Goal: Information Seeking & Learning: Learn about a topic

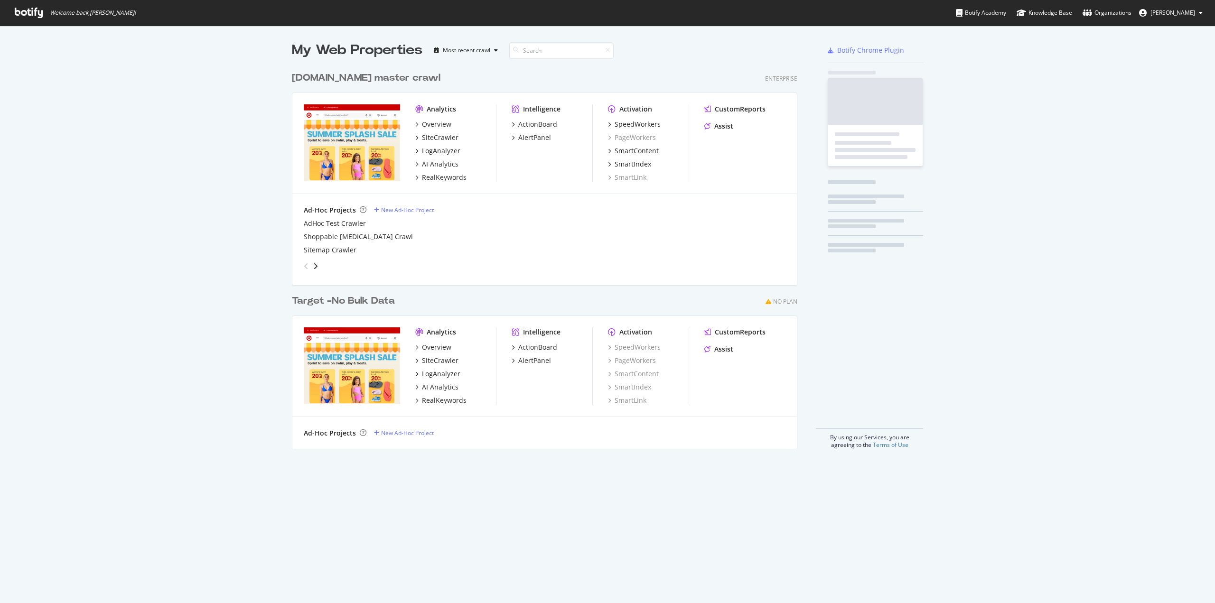
scroll to position [382, 505]
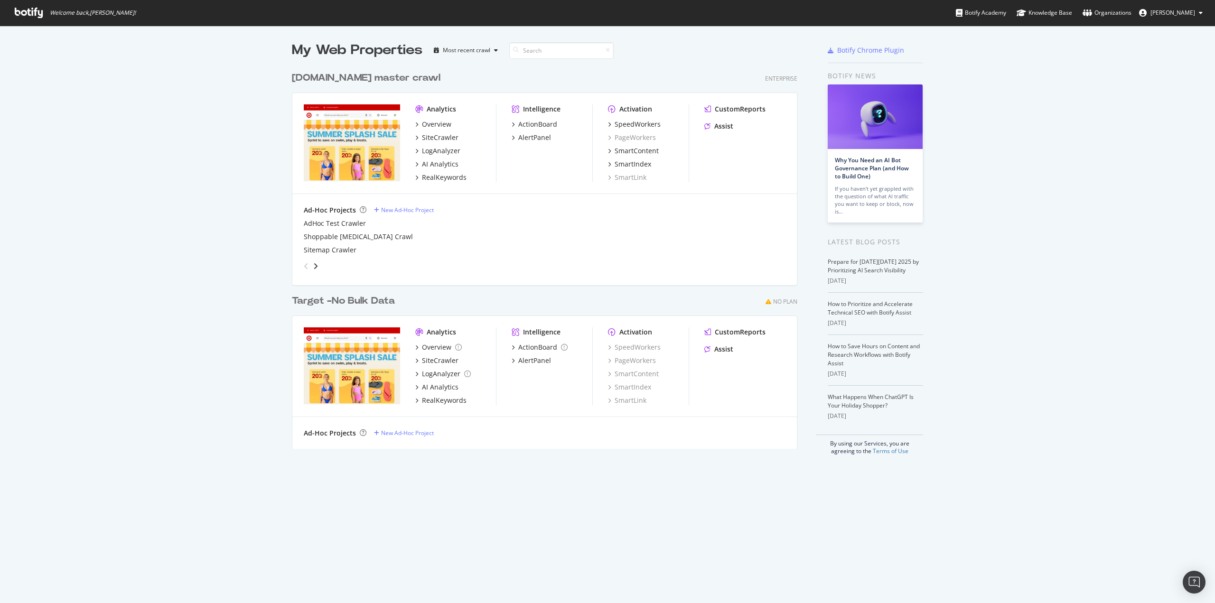
drag, startPoint x: 154, startPoint y: 302, endPoint x: 177, endPoint y: 217, distance: 88.2
click at [177, 217] on div "My Web Properties Most recent crawl target.com master crawl Enterprise Analytic…" at bounding box center [607, 248] width 1215 height 445
click at [450, 177] on div "RealKeywords" at bounding box center [444, 177] width 45 height 9
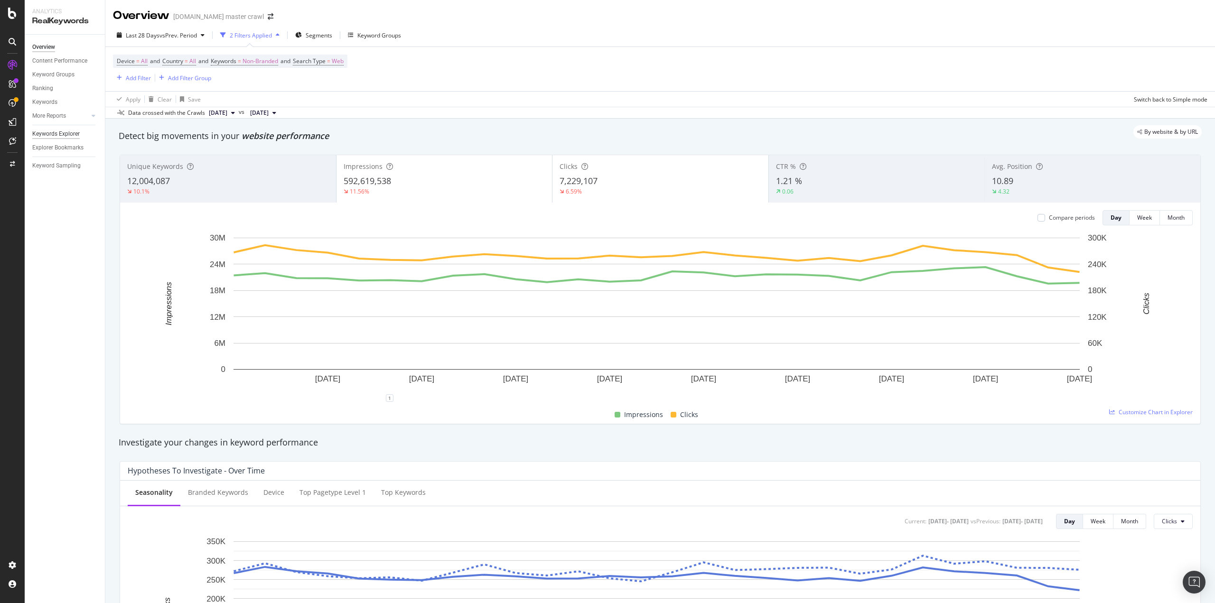
click at [64, 134] on div "Keywords Explorer" at bounding box center [55, 134] width 47 height 10
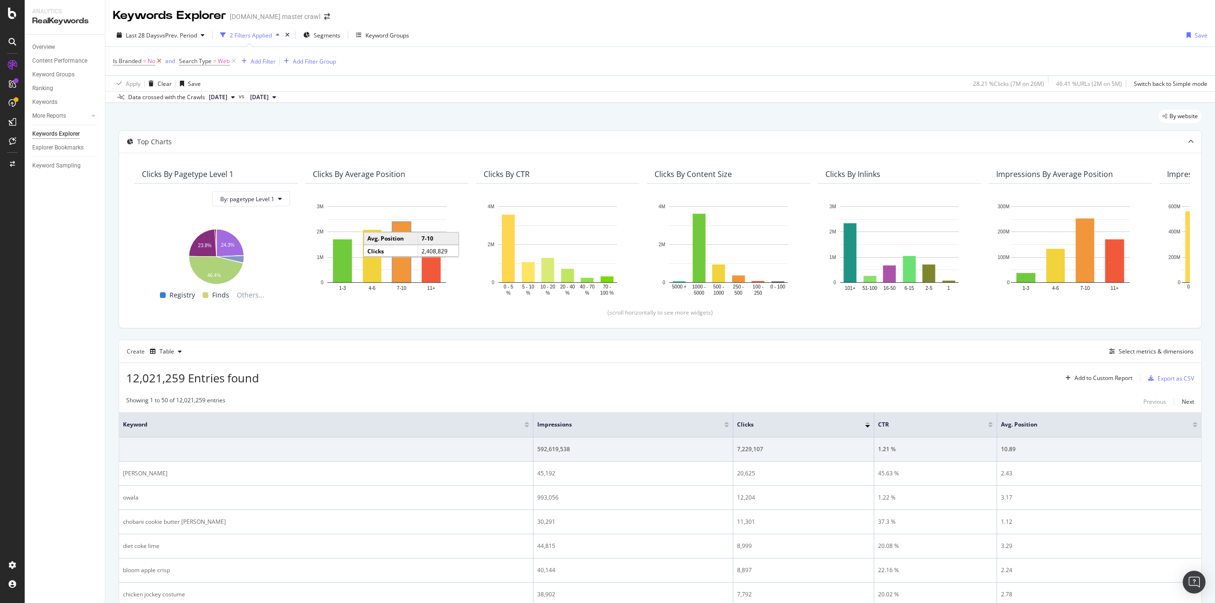
click at [160, 64] on icon at bounding box center [159, 60] width 8 height 9
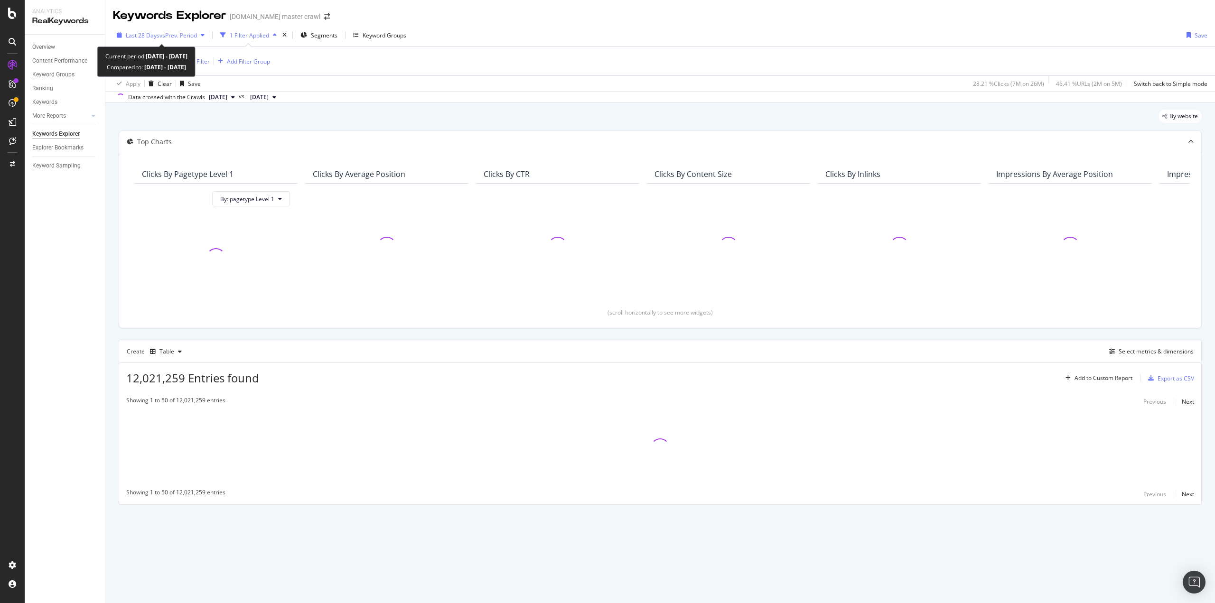
click at [148, 36] on span "Last 28 Days" at bounding box center [143, 35] width 34 height 8
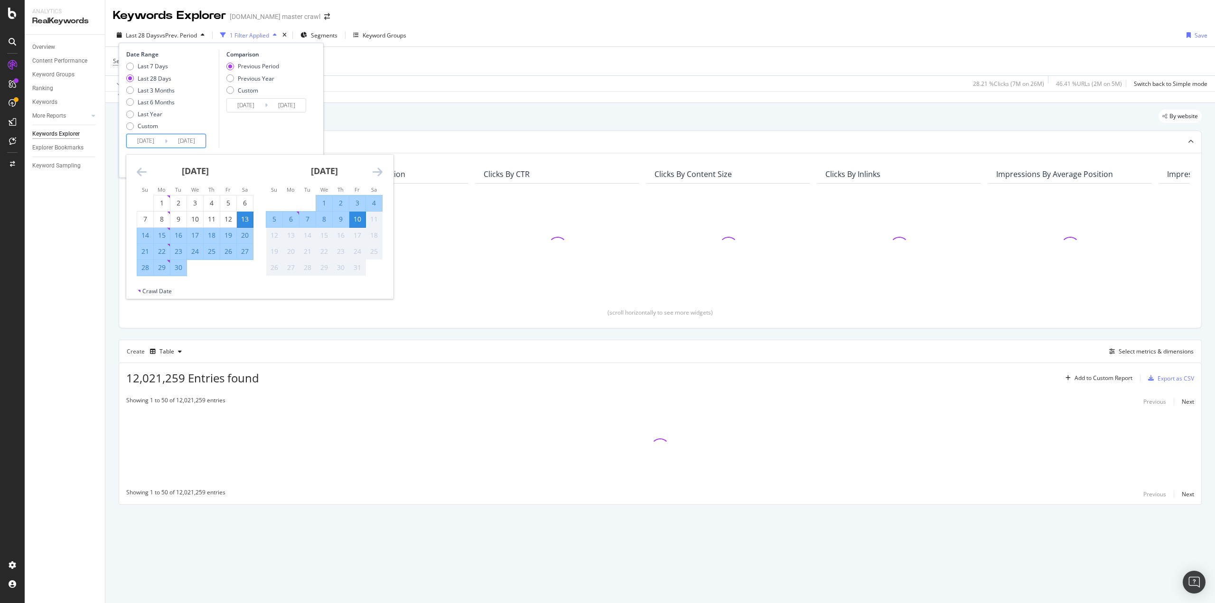
click at [144, 140] on input "2025/09/13" at bounding box center [146, 140] width 38 height 13
click at [142, 171] on icon "Move backward to switch to the previous month." at bounding box center [142, 171] width 10 height 11
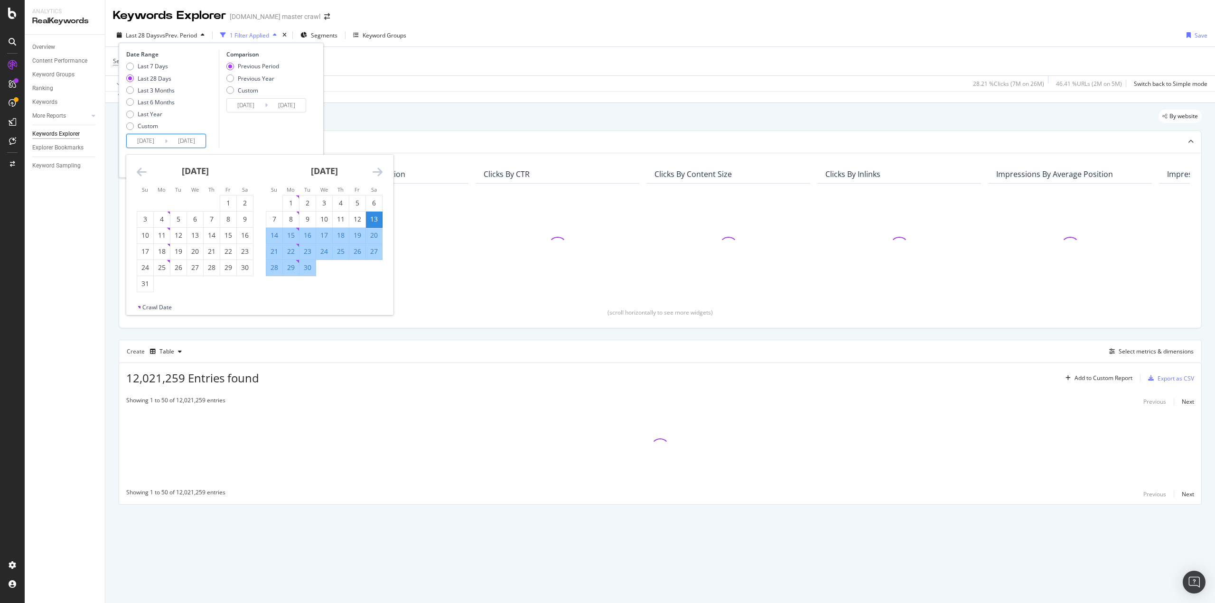
click at [142, 171] on icon "Move backward to switch to the previous month." at bounding box center [142, 171] width 10 height 11
click at [140, 173] on icon "Move backward to switch to the previous month." at bounding box center [142, 171] width 10 height 11
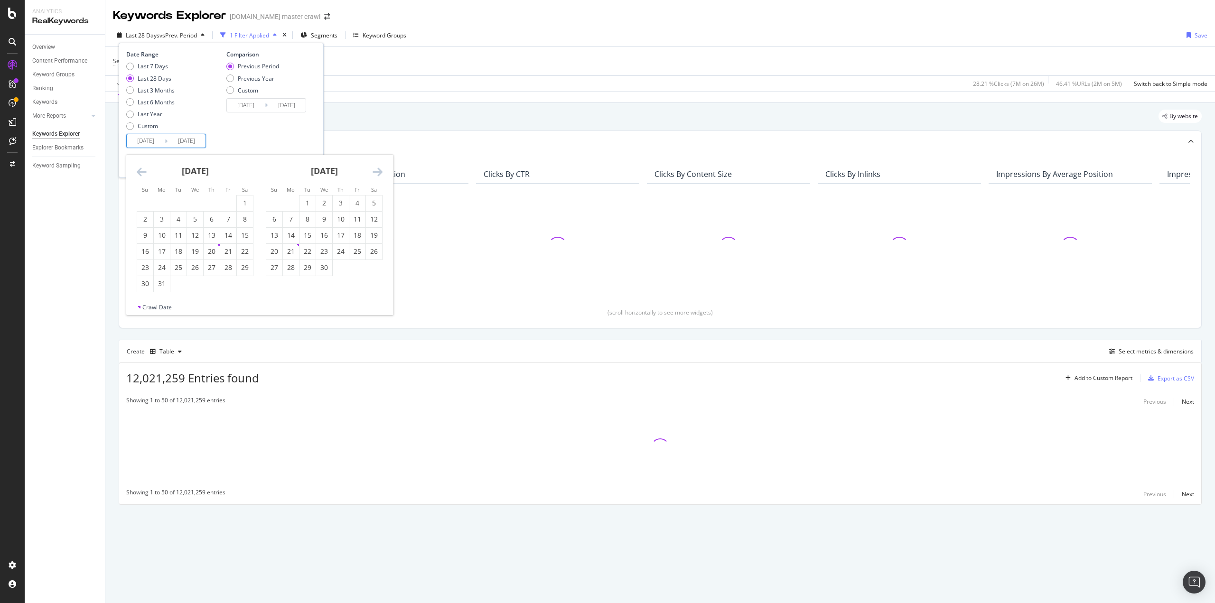
click at [140, 173] on icon "Move backward to switch to the previous month." at bounding box center [142, 171] width 10 height 11
click at [140, 171] on icon "Move backward to switch to the previous month." at bounding box center [142, 171] width 10 height 11
click at [141, 171] on icon "Move backward to switch to the previous month." at bounding box center [142, 171] width 10 height 11
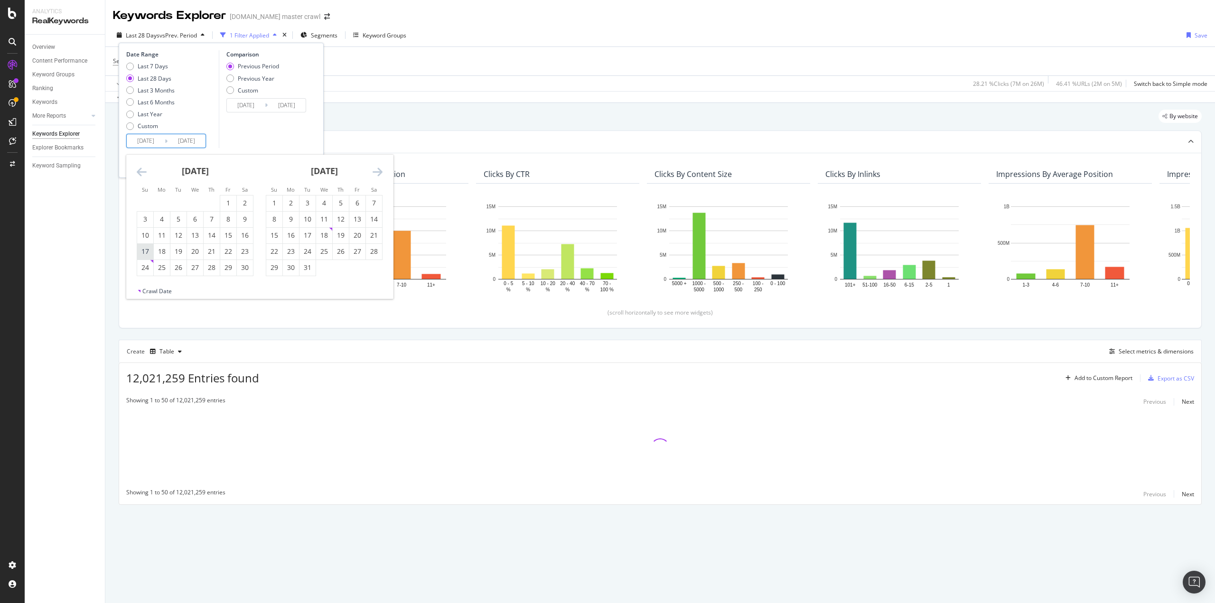
click at [143, 251] on div "17" at bounding box center [145, 251] width 16 height 9
type input "[DATE]"
type input "2023/12/25"
type input "[DATE]"
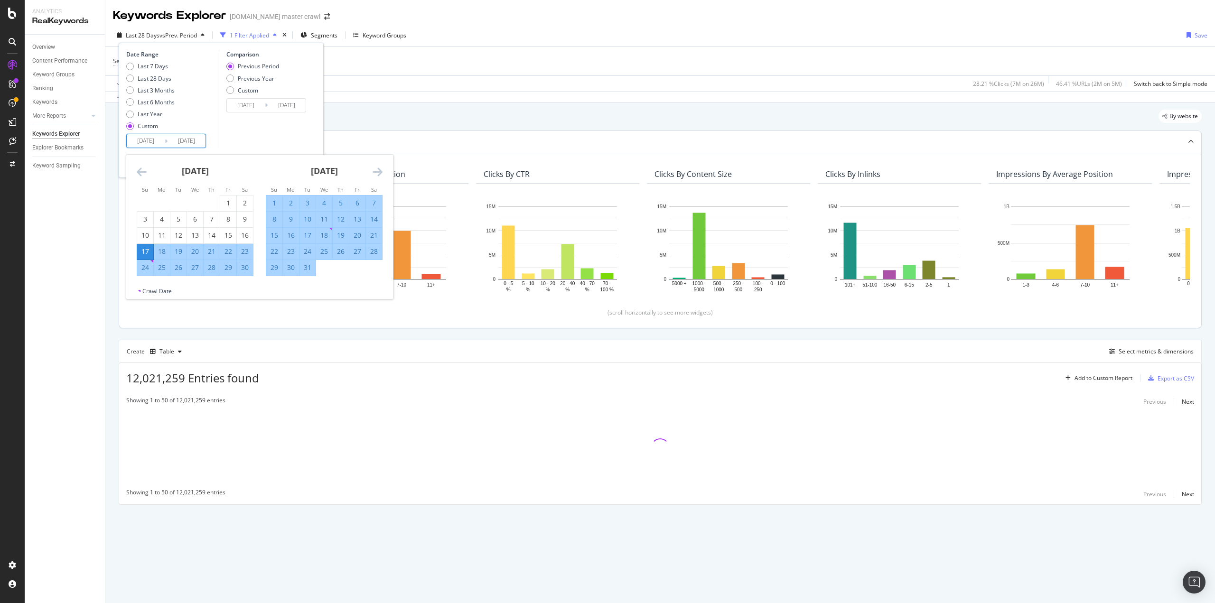
click at [247, 266] on div "30" at bounding box center [245, 267] width 16 height 9
type input "[DATE]"
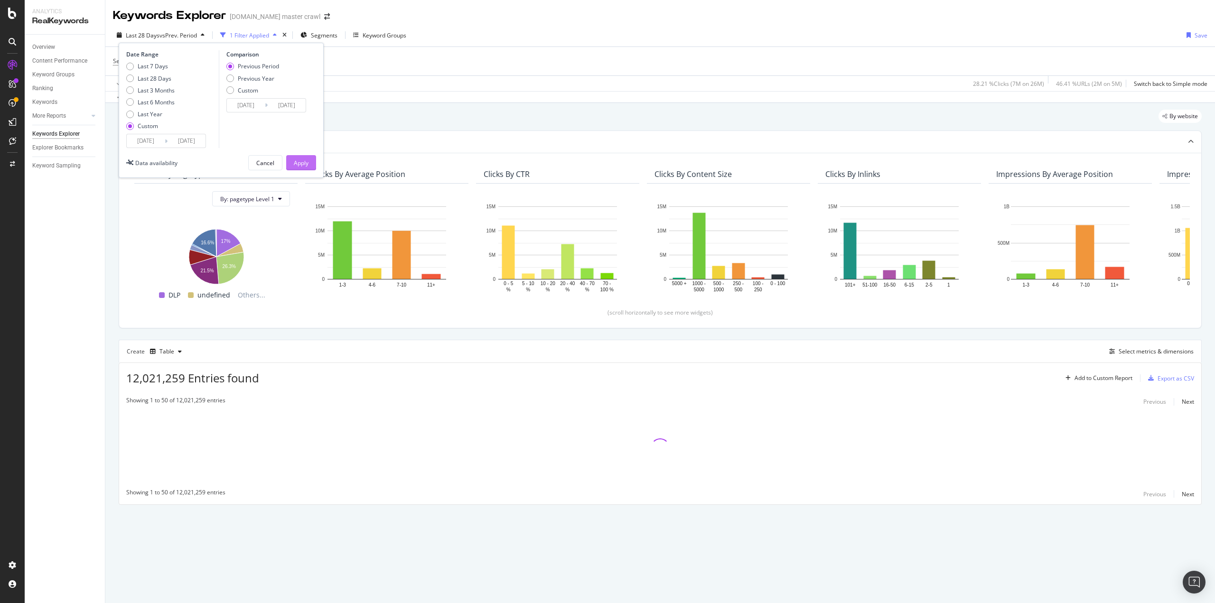
click at [308, 167] on button "Apply" at bounding box center [301, 162] width 30 height 15
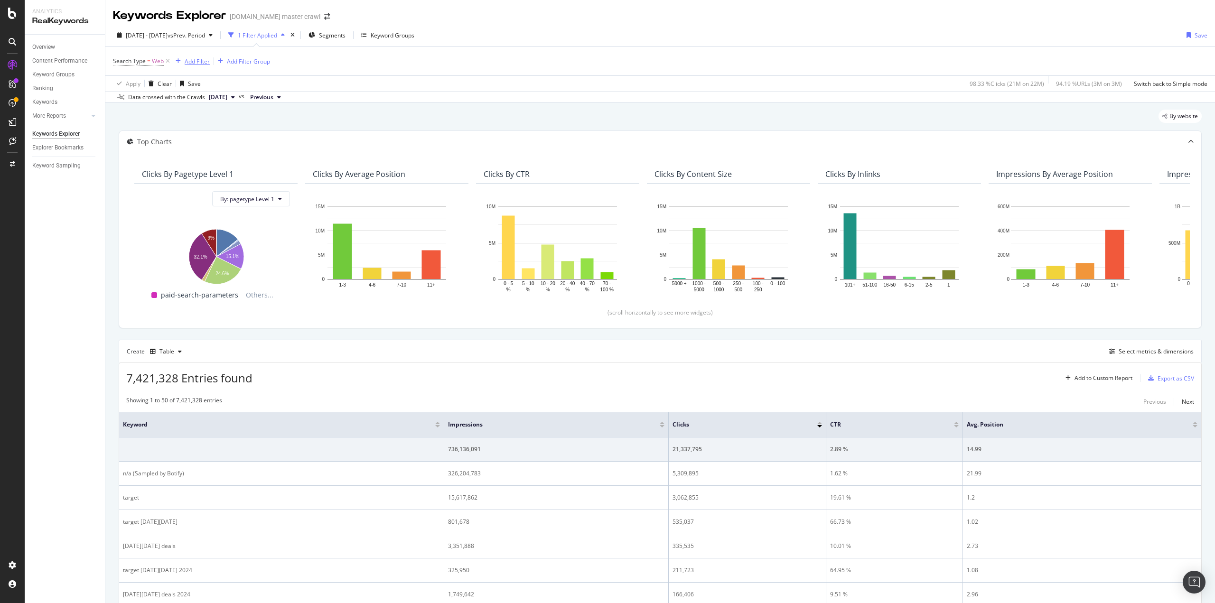
click at [203, 59] on div "Add Filter" at bounding box center [197, 61] width 25 height 8
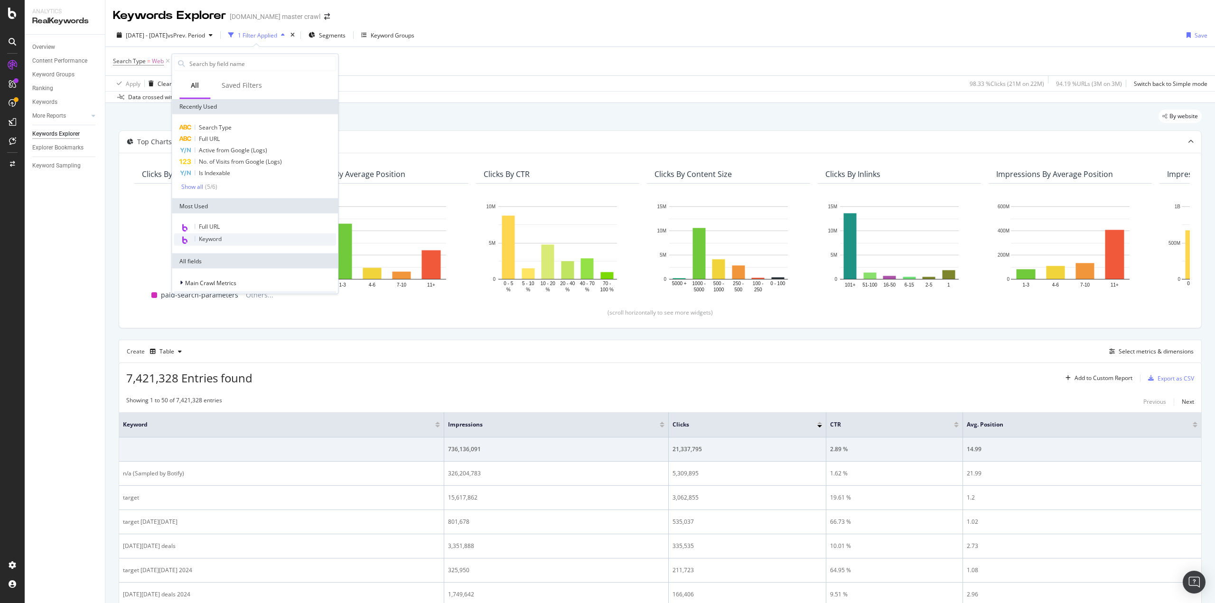
click at [211, 241] on span "Keyword" at bounding box center [210, 239] width 23 height 8
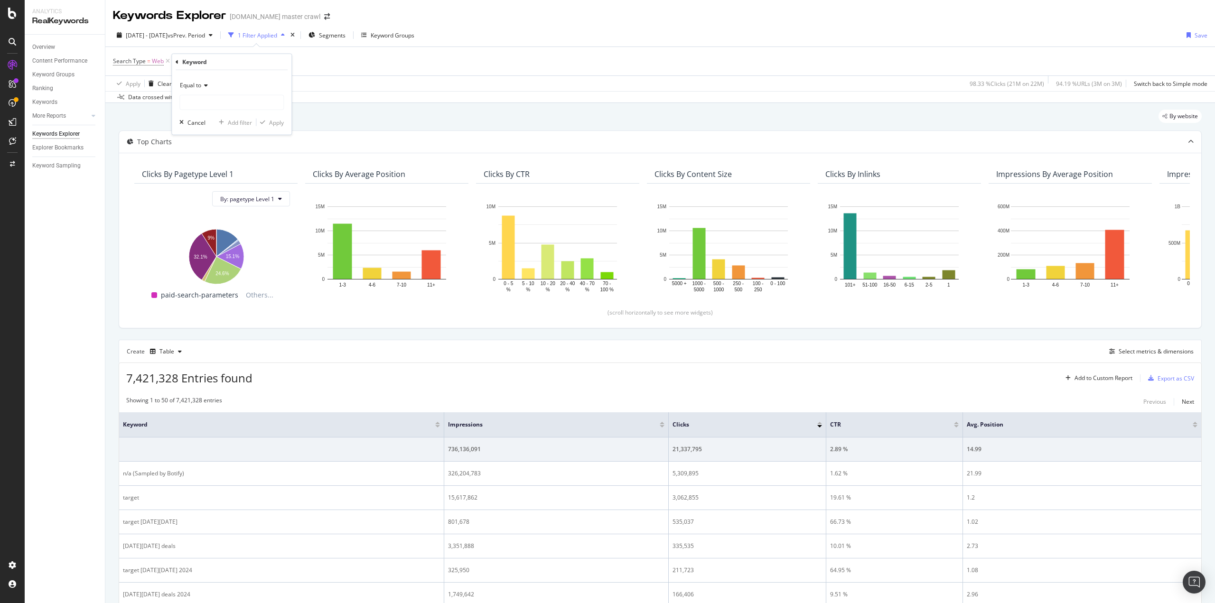
click at [198, 90] on div "Equal to" at bounding box center [231, 85] width 104 height 15
click at [202, 178] on span "Contains" at bounding box center [195, 179] width 23 height 8
click at [197, 97] on input "text" at bounding box center [231, 102] width 103 height 15
type input "[DATE][DATE]"
click at [271, 123] on div "Apply" at bounding box center [276, 122] width 15 height 8
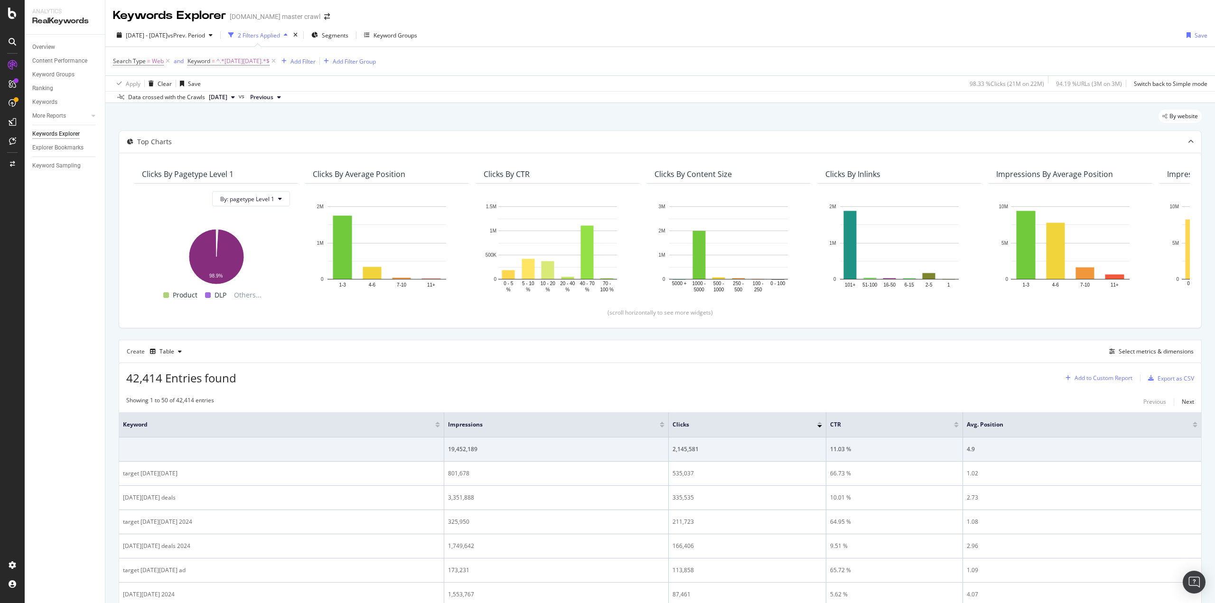
click at [1109, 379] on div "Add to Custom Report" at bounding box center [1103, 378] width 58 height 6
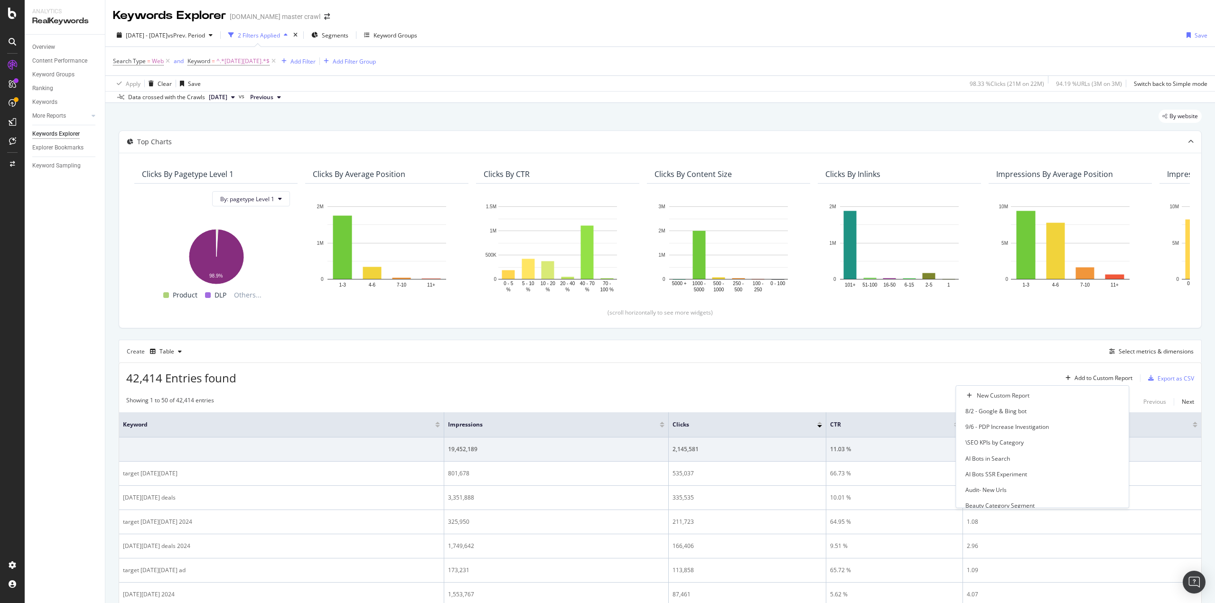
click at [941, 373] on div "42,414 Entries found Add to Custom Report Export as CSV" at bounding box center [660, 374] width 1082 height 23
click at [1147, 350] on div "Select metrics & dimensions" at bounding box center [1155, 351] width 75 height 8
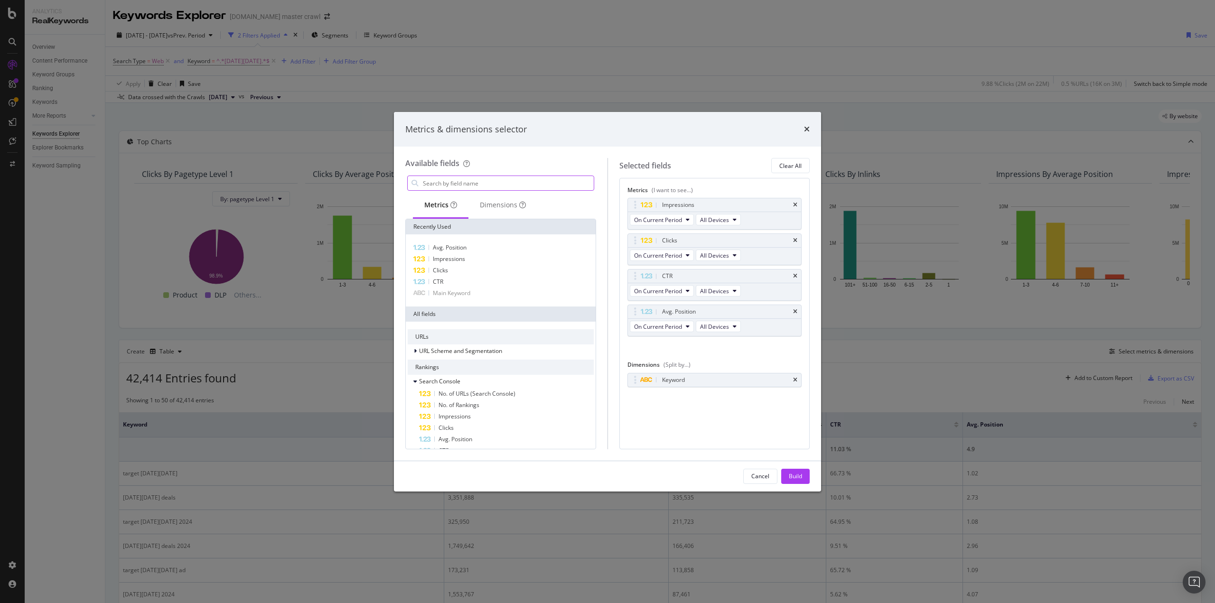
click at [523, 181] on input "modal" at bounding box center [508, 183] width 172 height 14
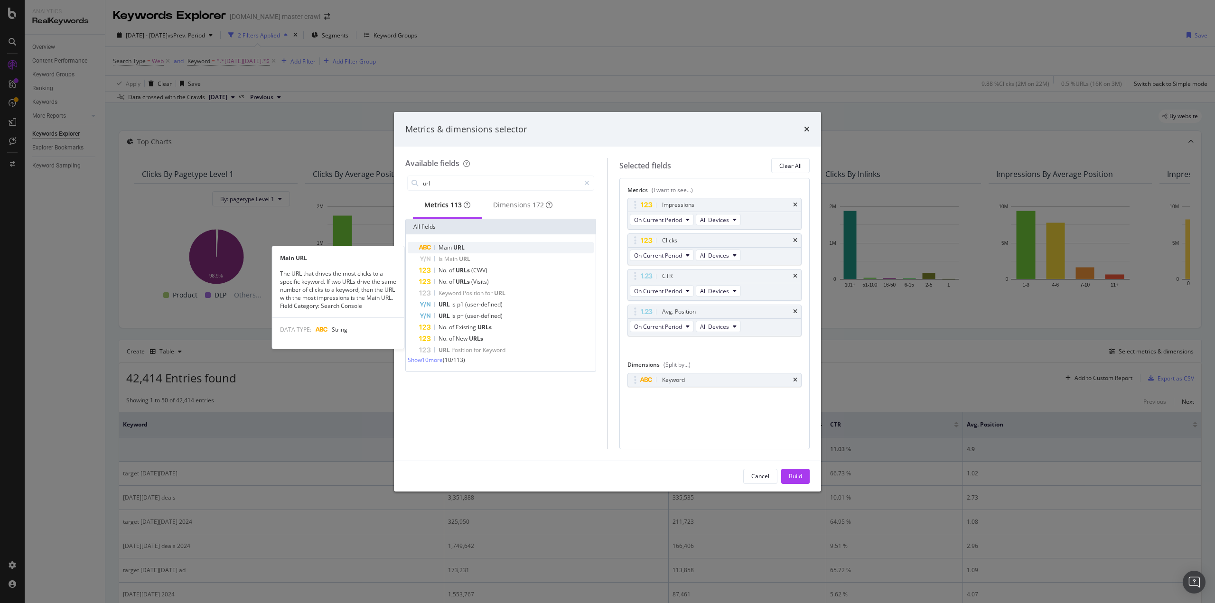
type input "url"
click at [453, 250] on span "URL" at bounding box center [458, 247] width 11 height 8
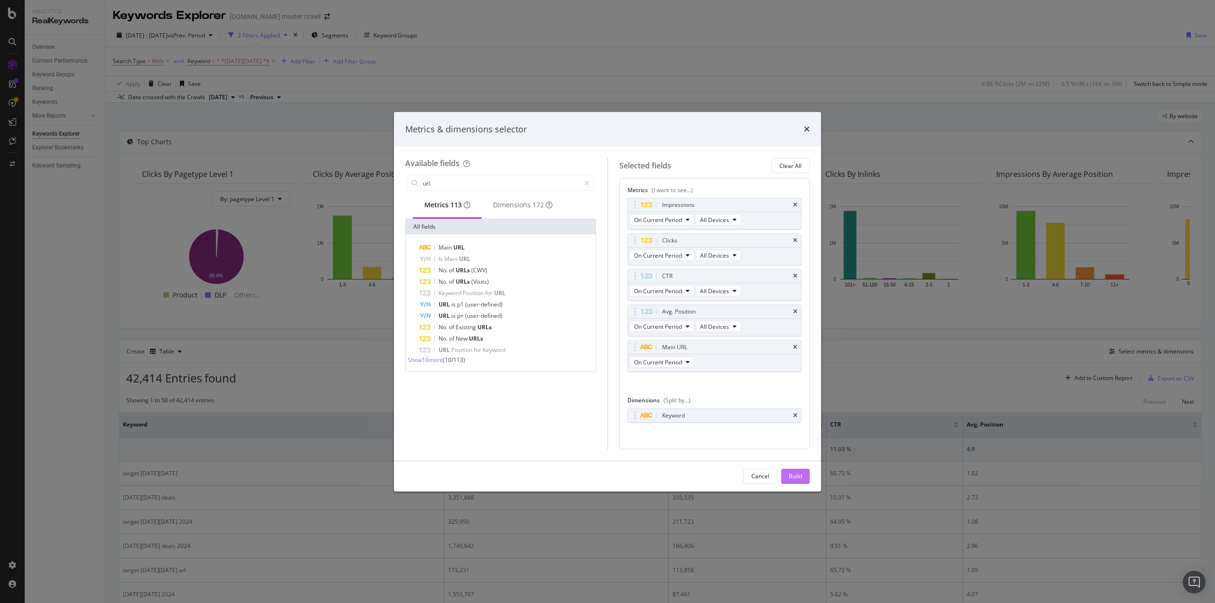
click at [797, 479] on div "Build" at bounding box center [795, 476] width 13 height 8
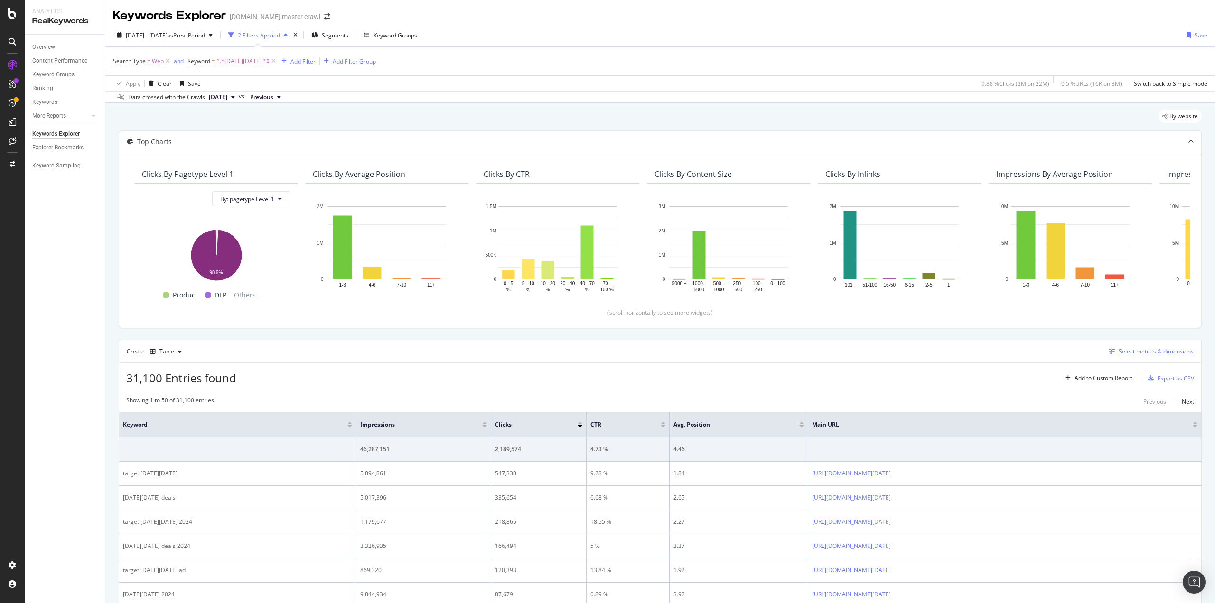
click at [1118, 350] on div "Select metrics & dimensions" at bounding box center [1155, 351] width 75 height 8
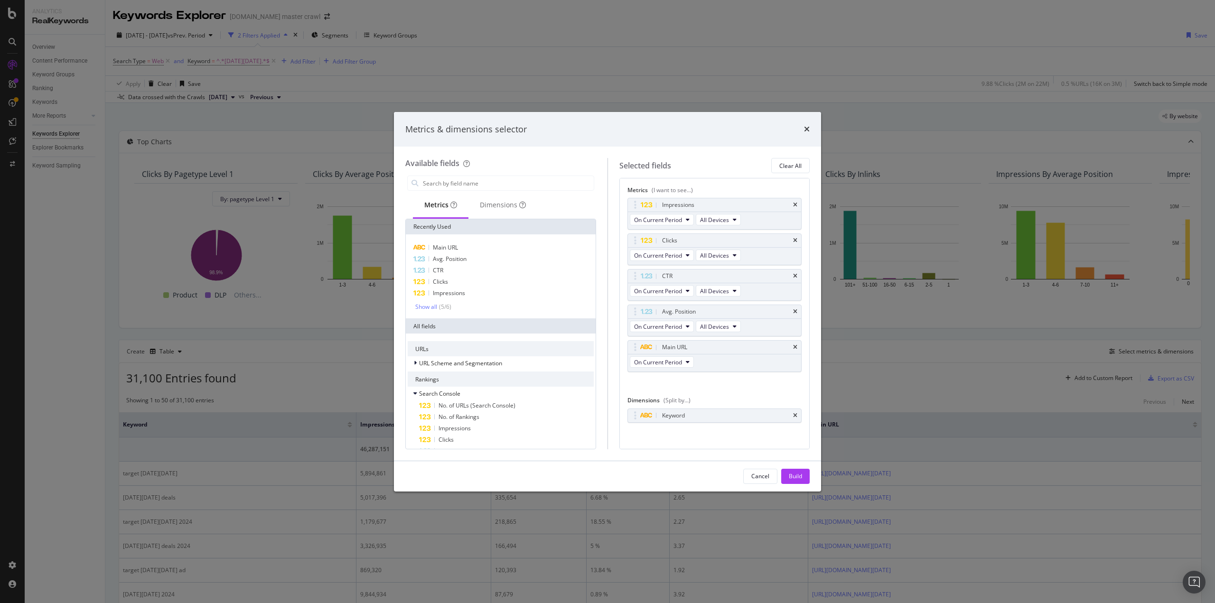
click at [793, 345] on icon "times" at bounding box center [795, 348] width 4 height 6
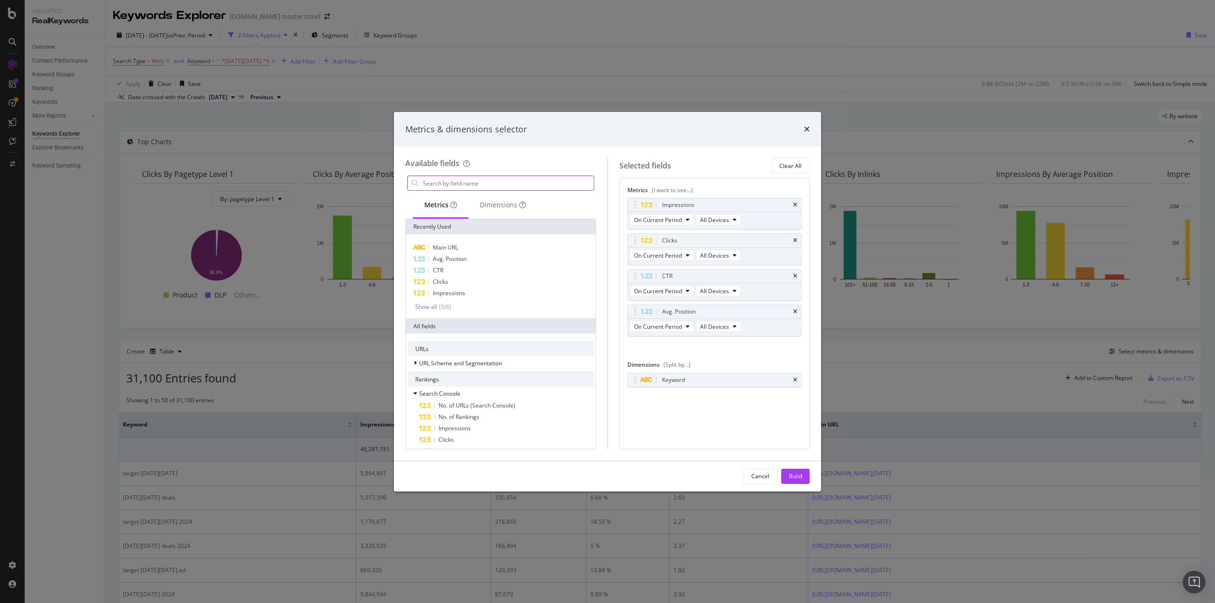
click at [447, 186] on input "modal" at bounding box center [508, 183] width 172 height 14
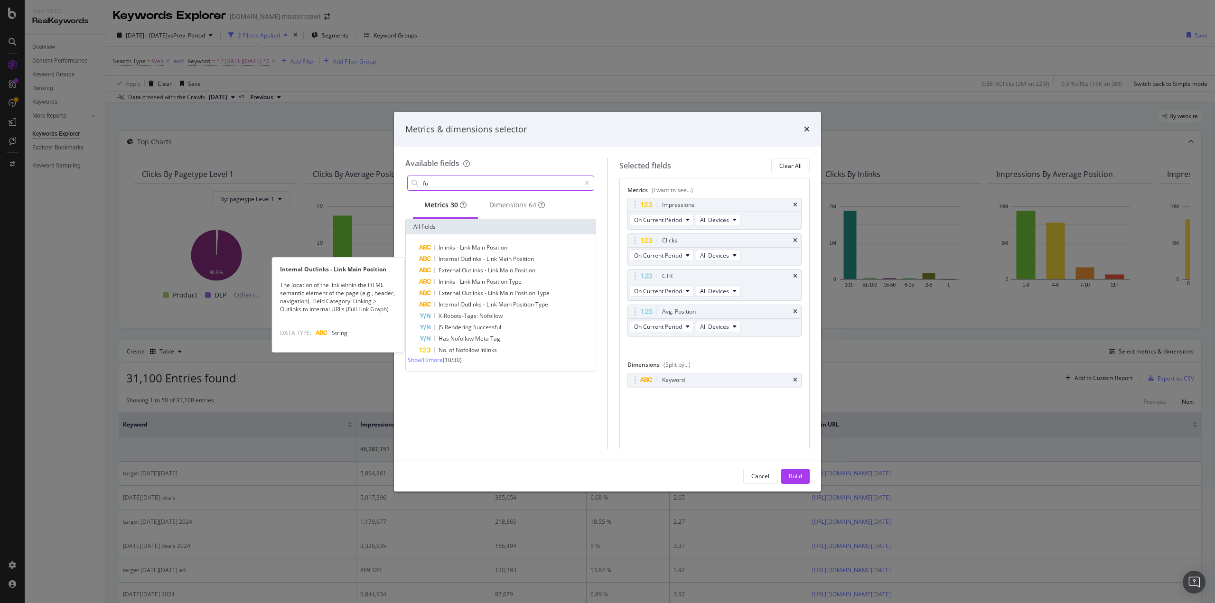
type input "f"
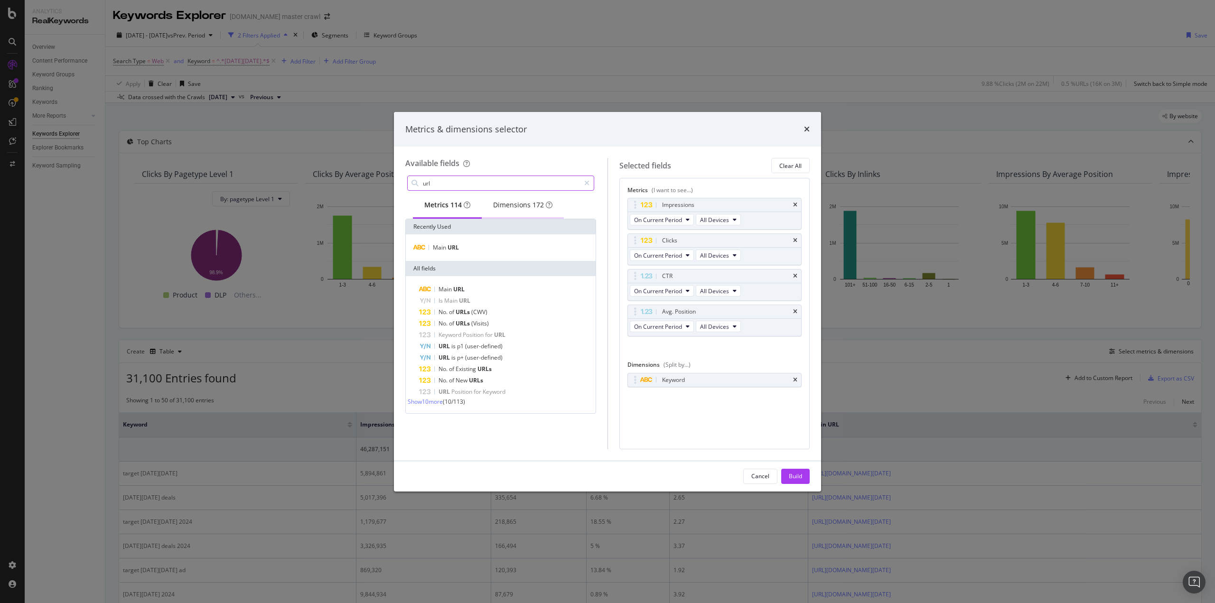
type input "url"
click at [519, 209] on div "Dimensions 172" at bounding box center [522, 204] width 59 height 9
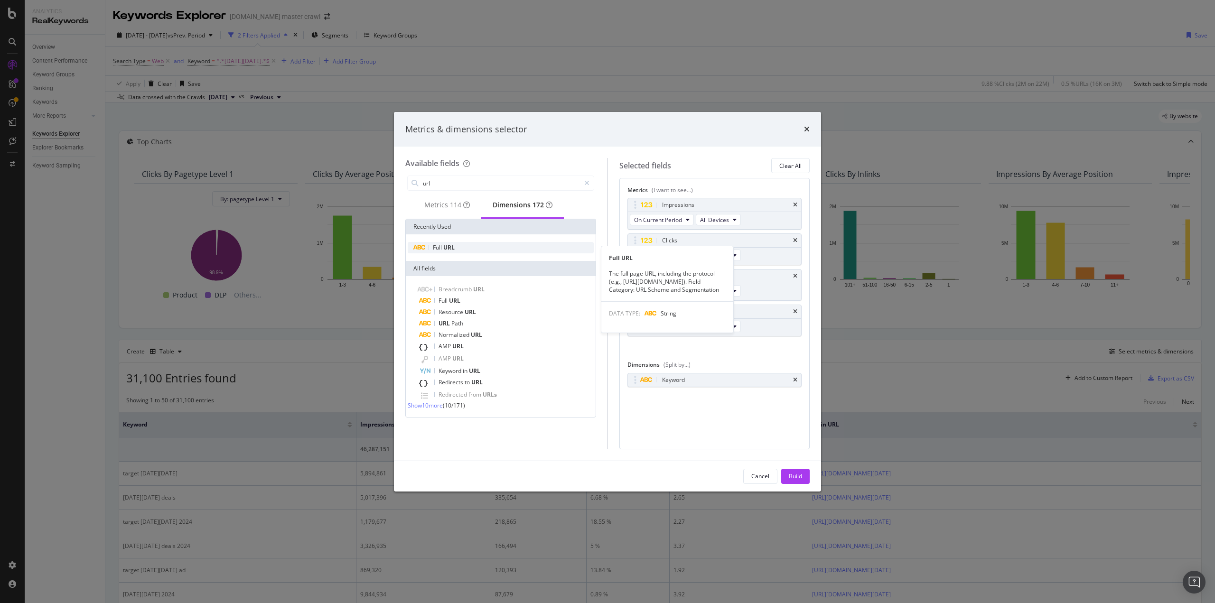
click at [452, 251] on span "URL" at bounding box center [448, 247] width 11 height 8
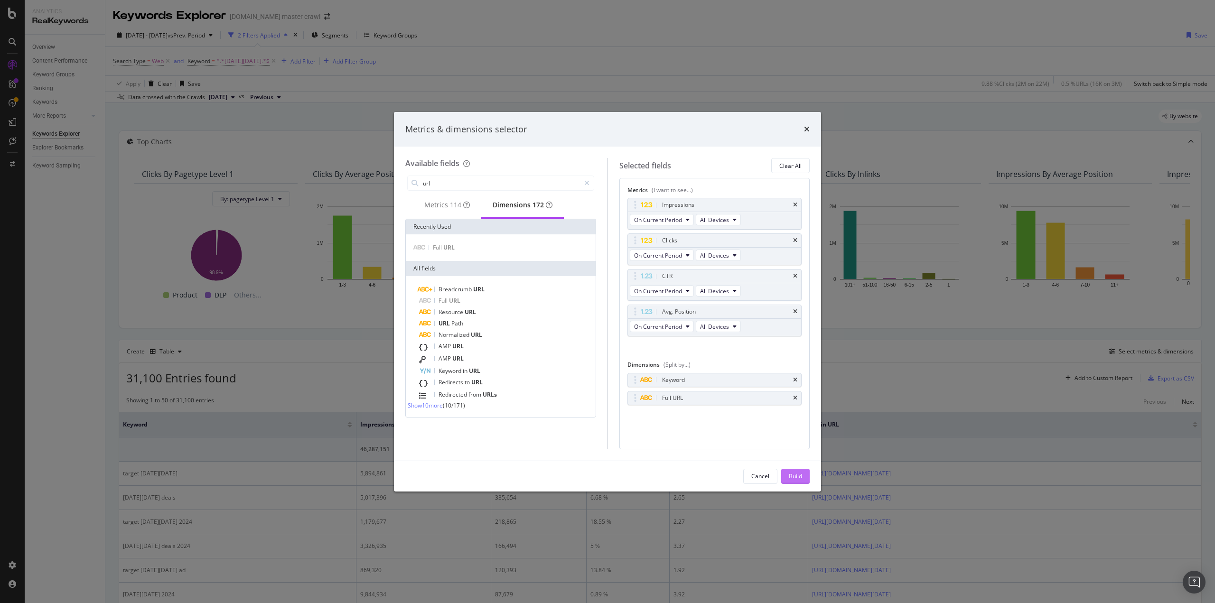
click at [792, 478] on div "Build" at bounding box center [795, 476] width 13 height 8
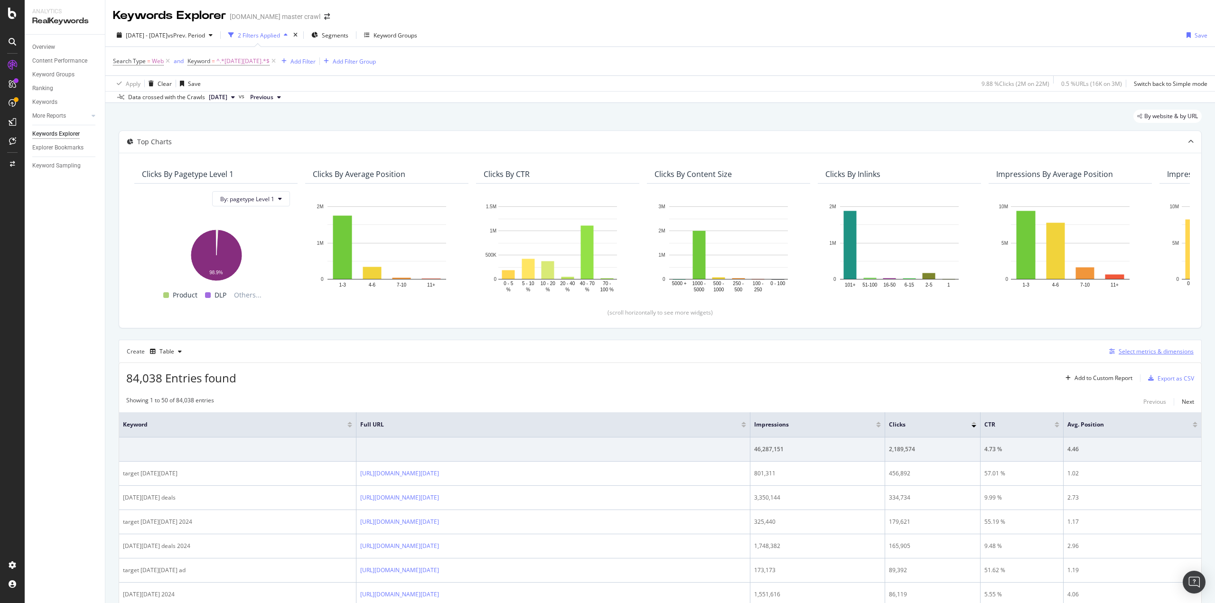
click at [1162, 352] on div "Select metrics & dimensions" at bounding box center [1155, 351] width 75 height 8
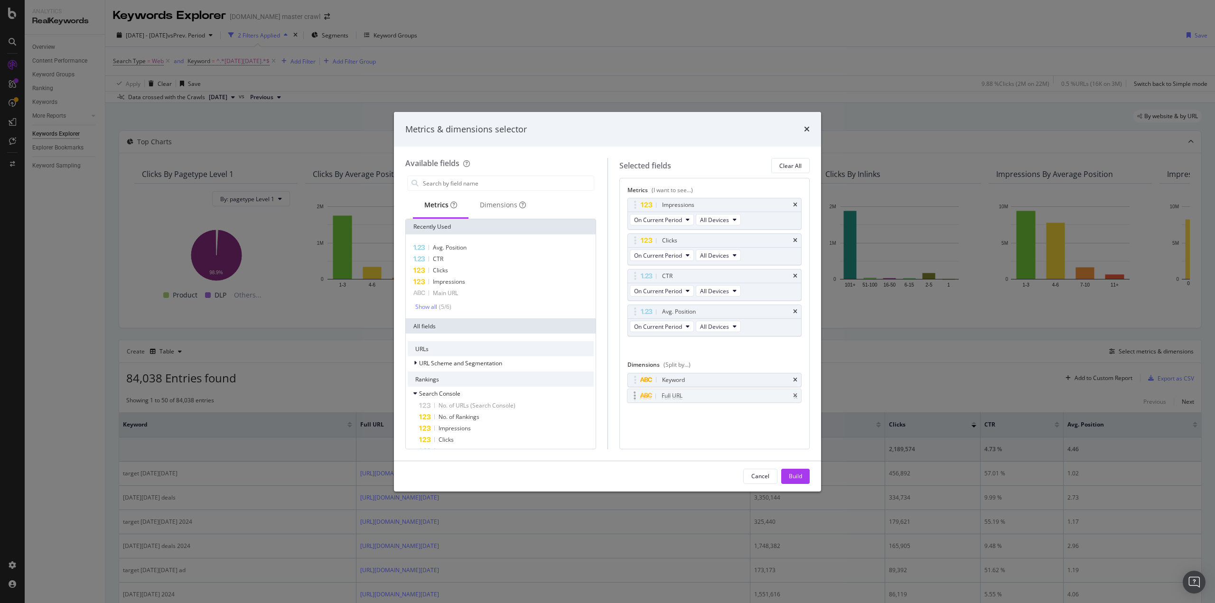
click at [645, 401] on body "Analytics RealKeywords Overview Content Performance Keyword Groups Ranking Keyw…" at bounding box center [607, 301] width 1215 height 603
drag, startPoint x: 658, startPoint y: 398, endPoint x: 659, endPoint y: 383, distance: 14.7
click at [659, 383] on body "Analytics RealKeywords Overview Content Performance Keyword Groups Ranking Keyw…" at bounding box center [607, 301] width 1215 height 603
click at [800, 477] on div "Build" at bounding box center [795, 476] width 13 height 8
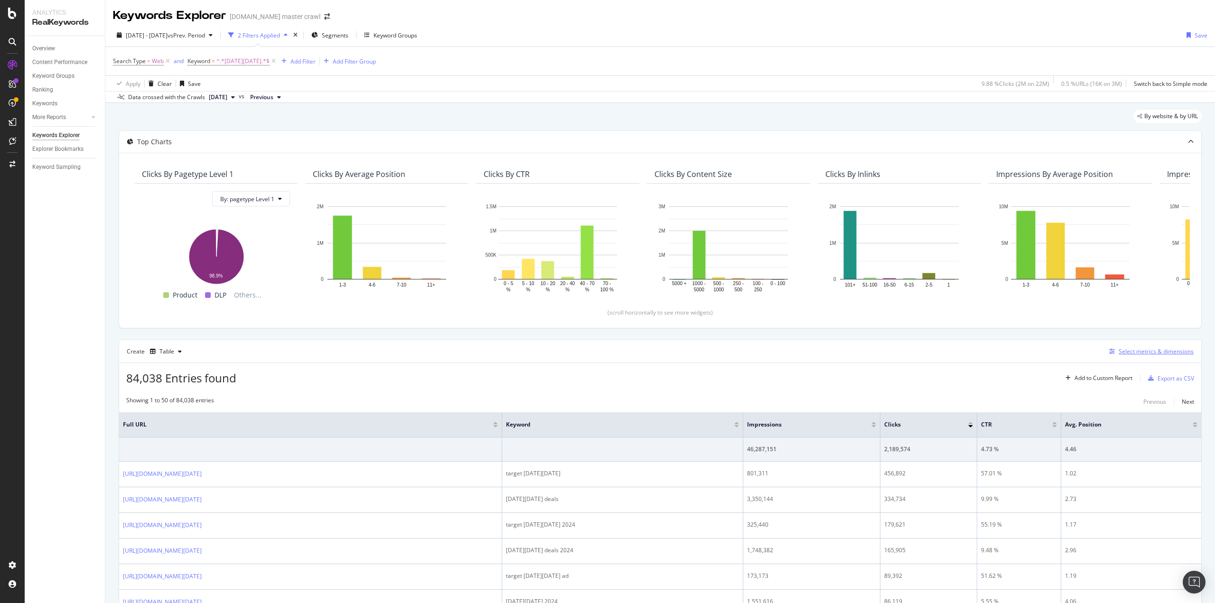
click at [1120, 350] on div "Select metrics & dimensions" at bounding box center [1155, 351] width 75 height 8
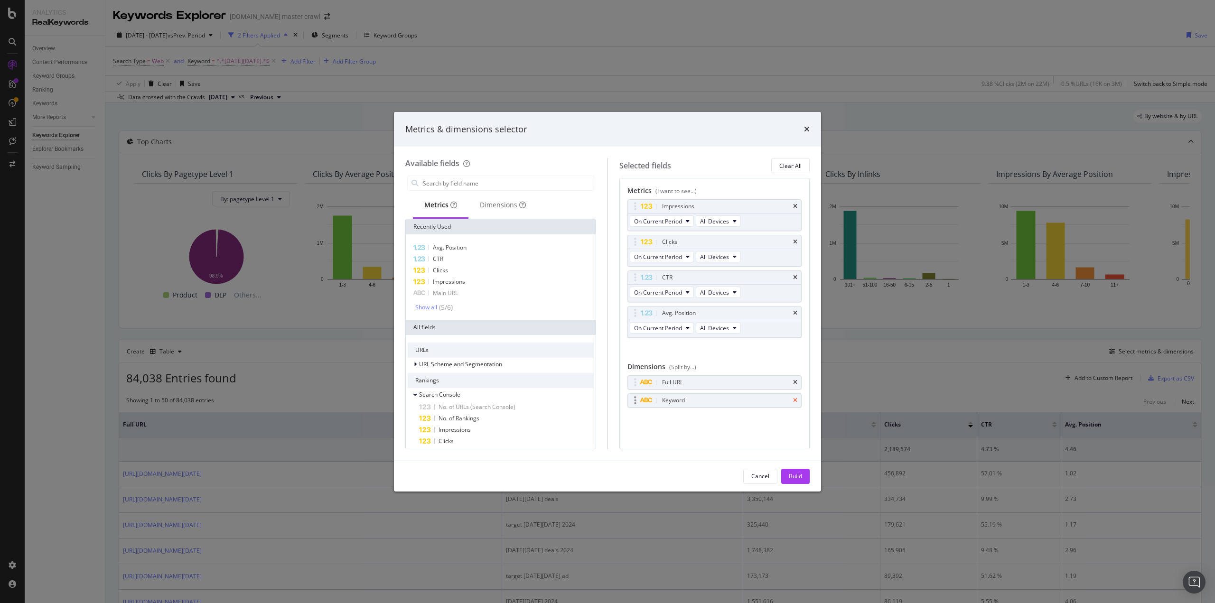
click at [797, 398] on icon "times" at bounding box center [795, 401] width 4 height 6
click at [794, 478] on div "Build" at bounding box center [795, 476] width 13 height 8
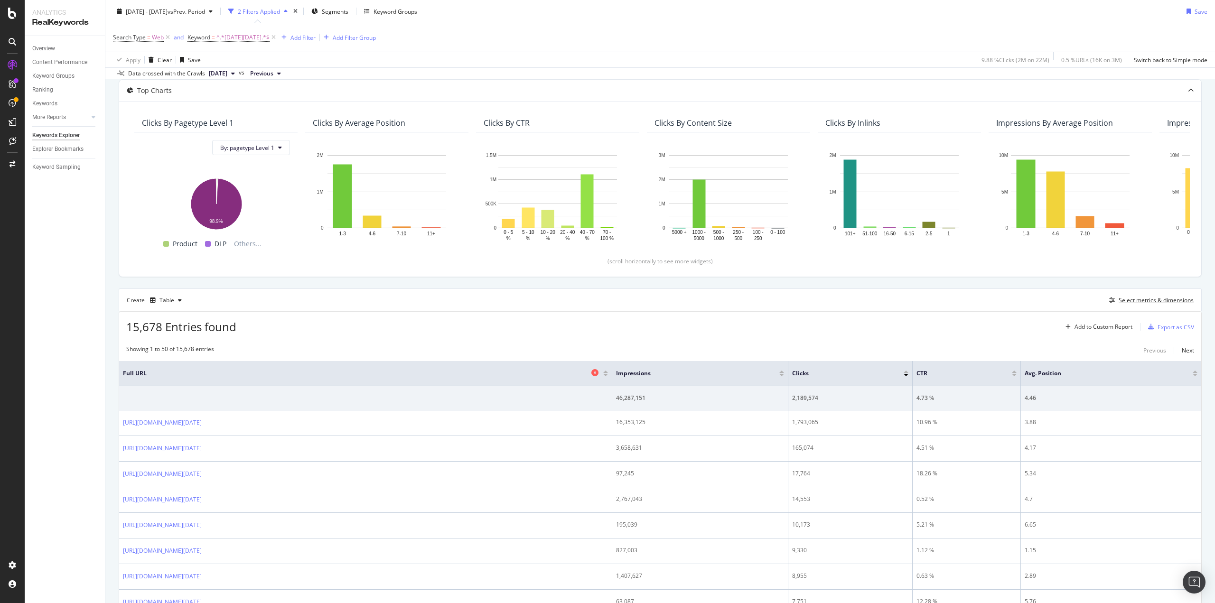
scroll to position [95, 0]
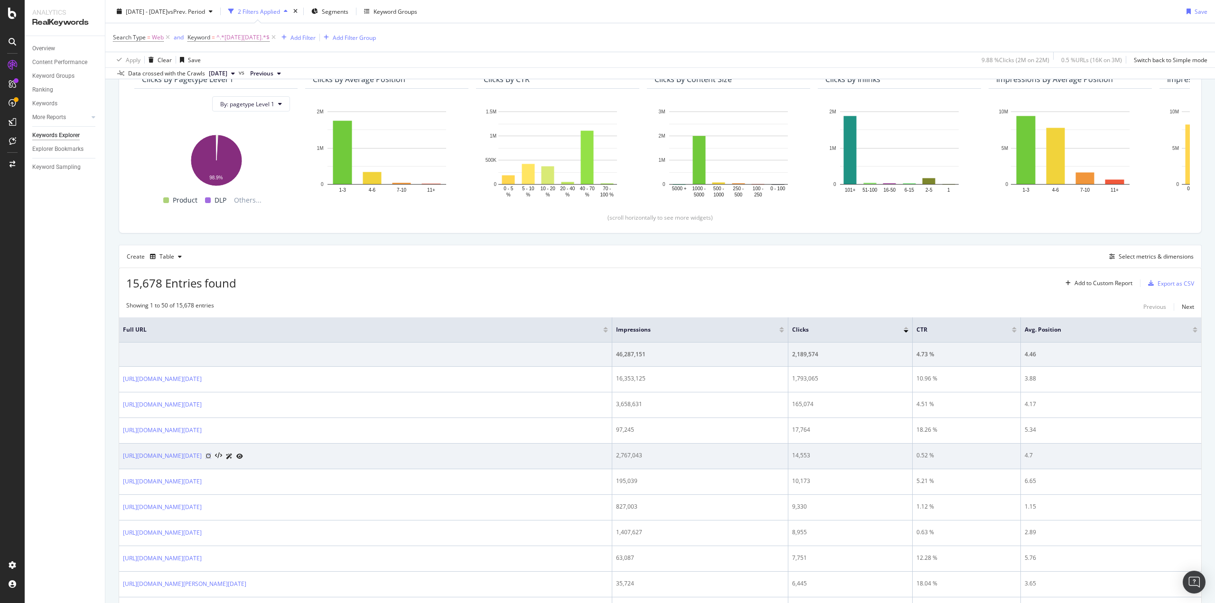
click at [211, 453] on icon at bounding box center [208, 456] width 6 height 6
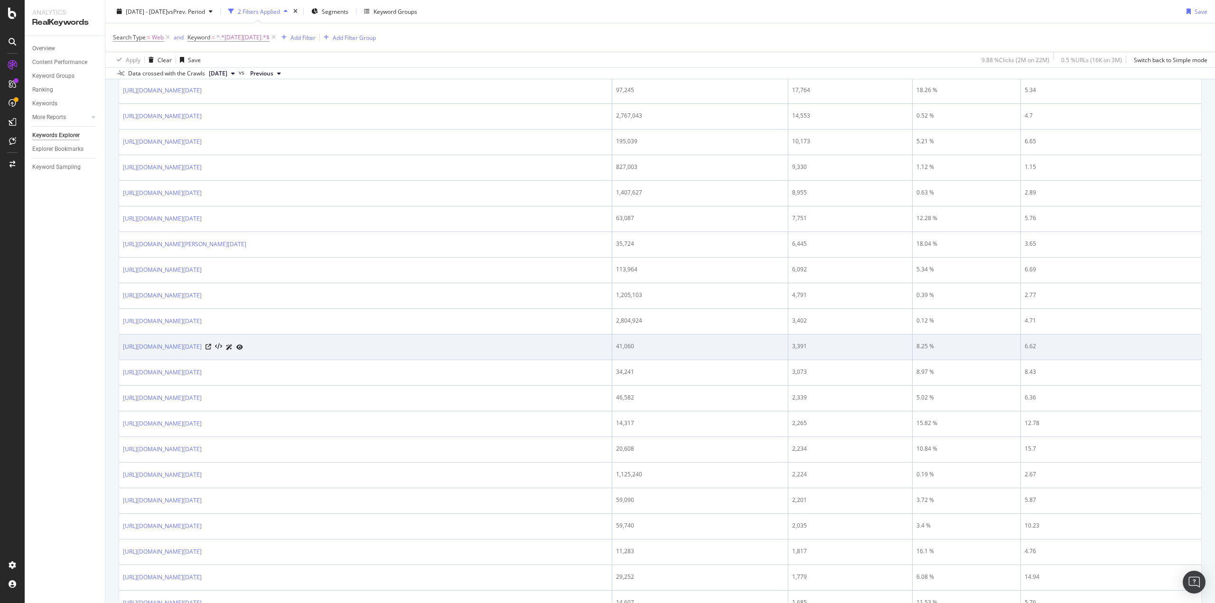
scroll to position [522, 0]
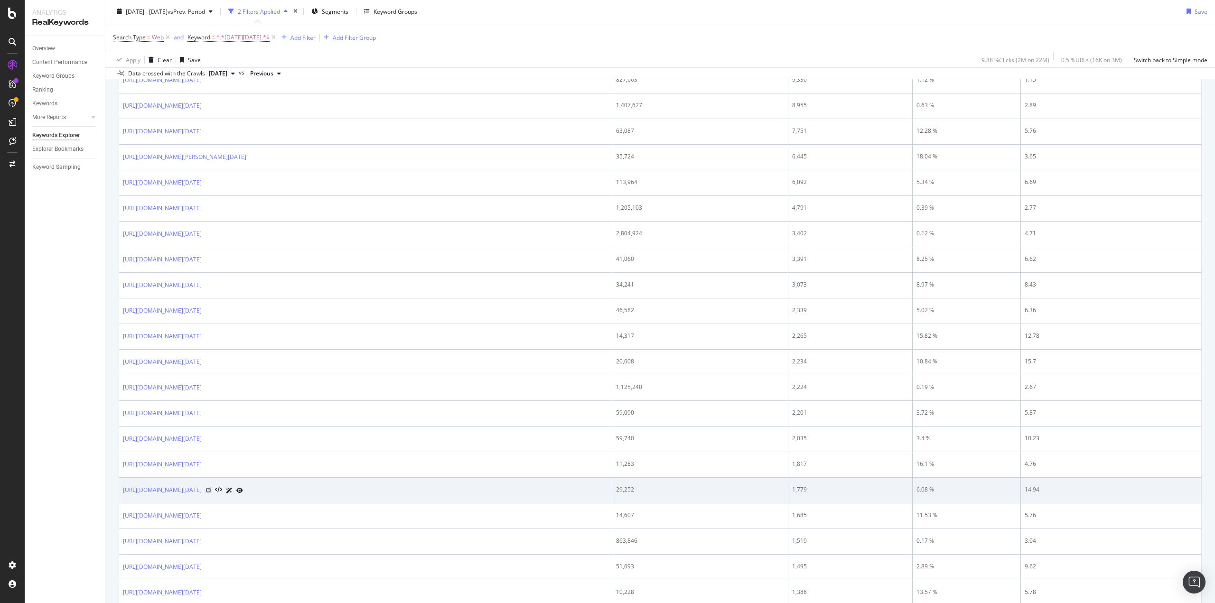
click at [211, 487] on icon at bounding box center [208, 490] width 6 height 6
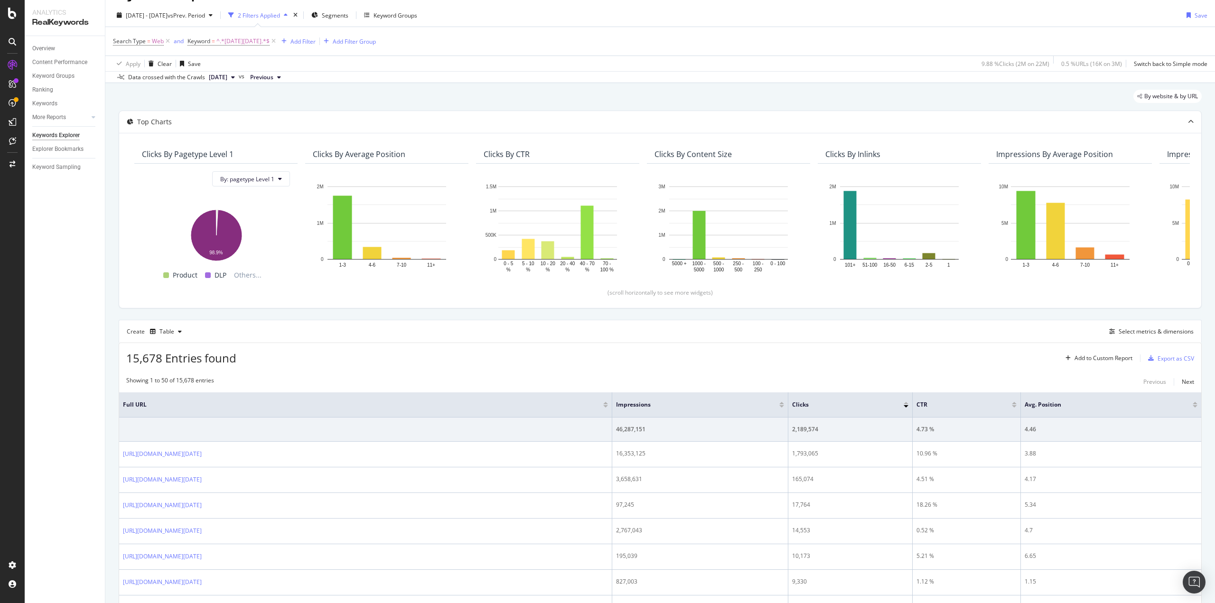
scroll to position [0, 0]
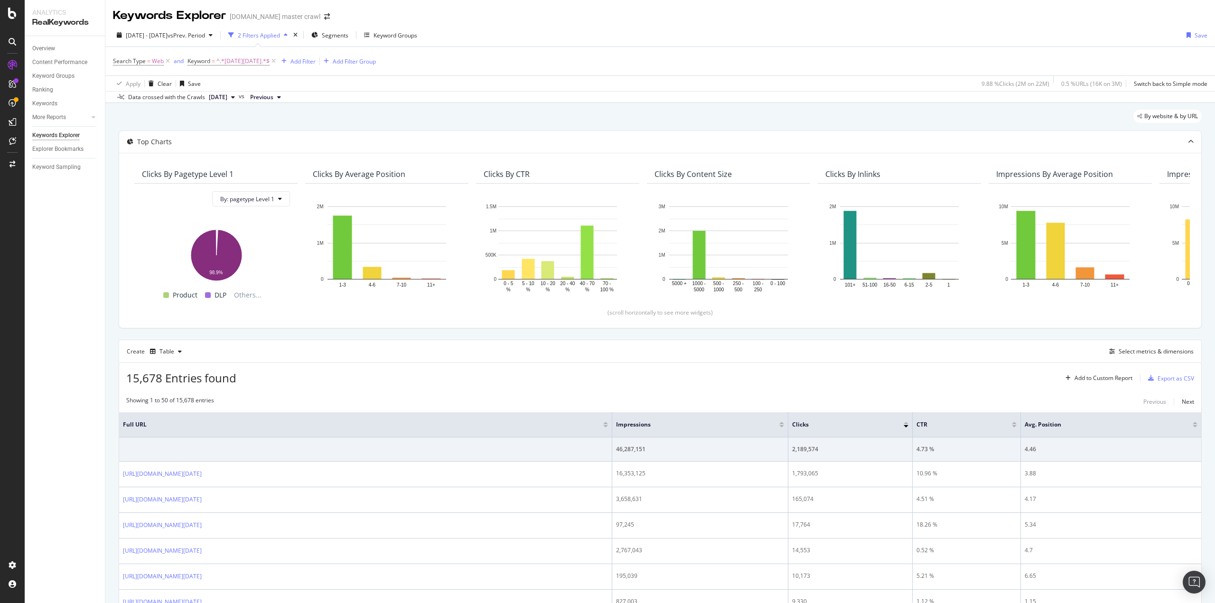
click at [193, 25] on div "[DATE] - [DATE] vs Prev. Period 2 Filters Applied Segments Keyword Groups Save …" at bounding box center [659, 63] width 1109 height 79
click at [168, 35] on span "[DATE] - [DATE]" at bounding box center [147, 35] width 42 height 8
click at [145, 142] on input "[DATE]" at bounding box center [146, 140] width 38 height 13
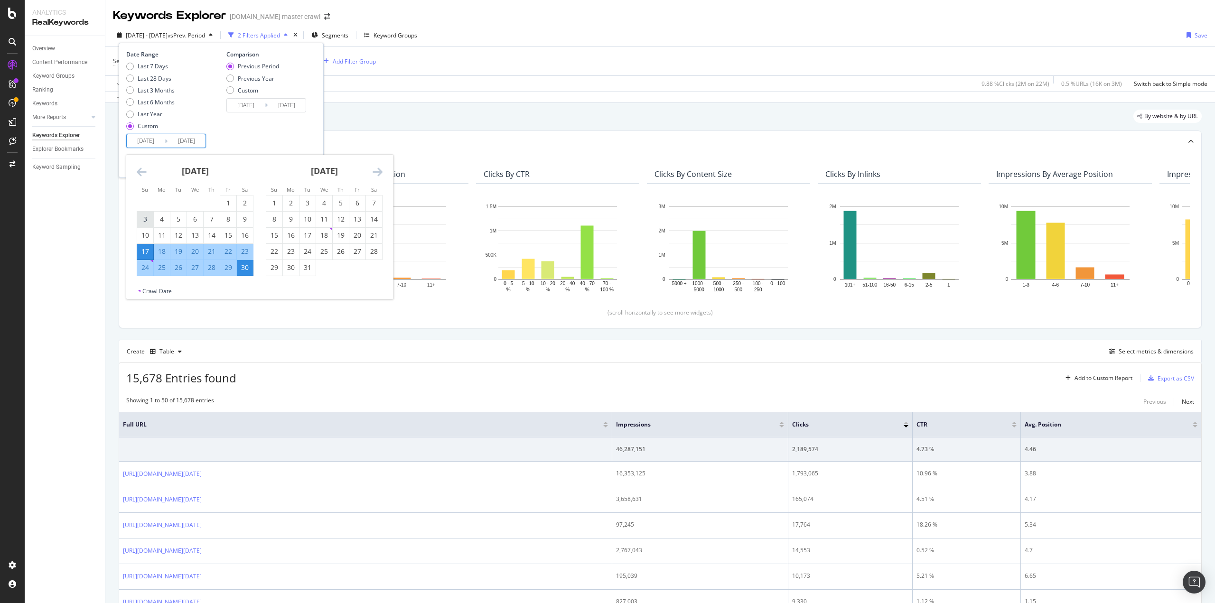
click at [148, 216] on div "3" at bounding box center [145, 218] width 16 height 9
type input "[DATE]"
click at [246, 266] on div "30" at bounding box center [245, 267] width 16 height 9
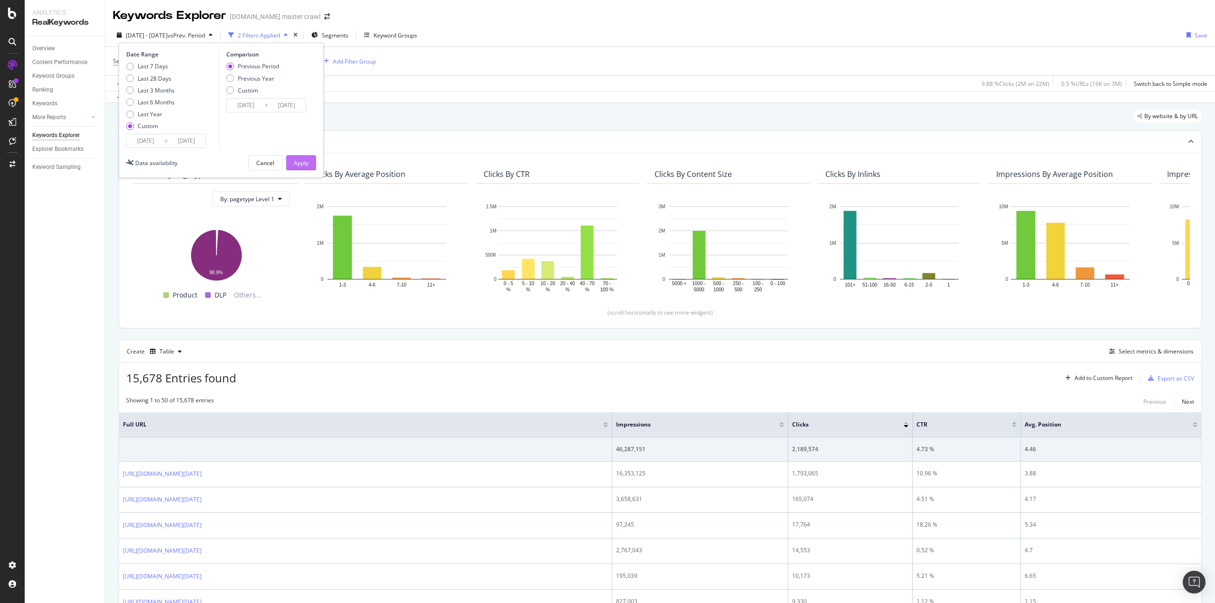
click at [306, 165] on div "Apply" at bounding box center [301, 163] width 15 height 8
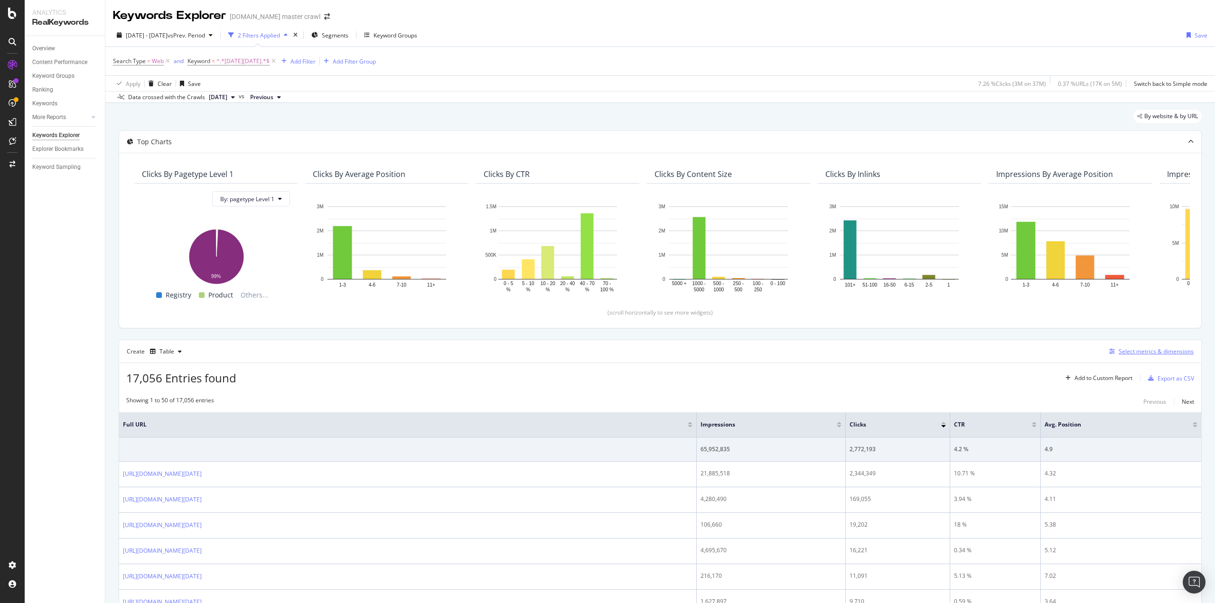
click at [1122, 353] on div "Select metrics & dimensions" at bounding box center [1155, 351] width 75 height 8
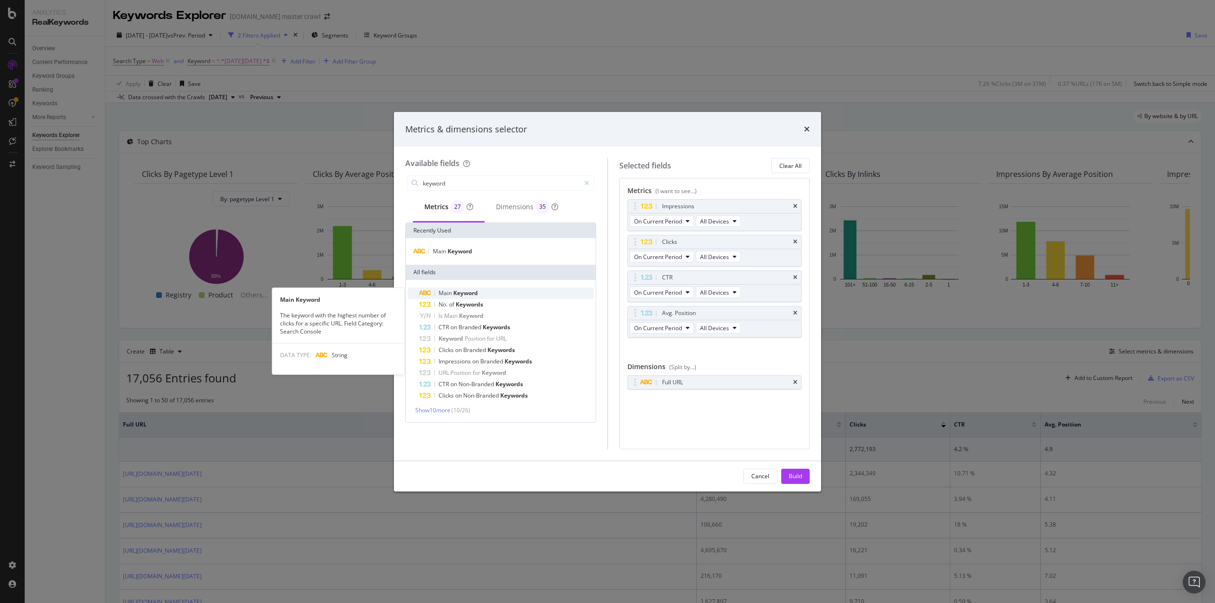
type input "keyword"
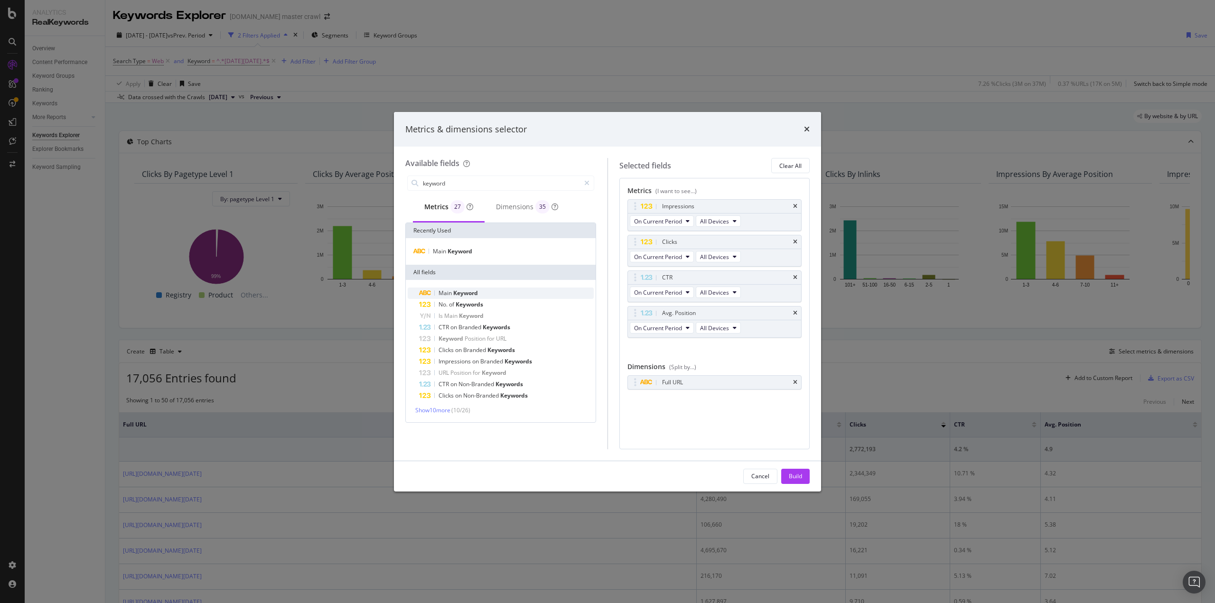
click at [454, 293] on span "Keyword" at bounding box center [465, 293] width 25 height 8
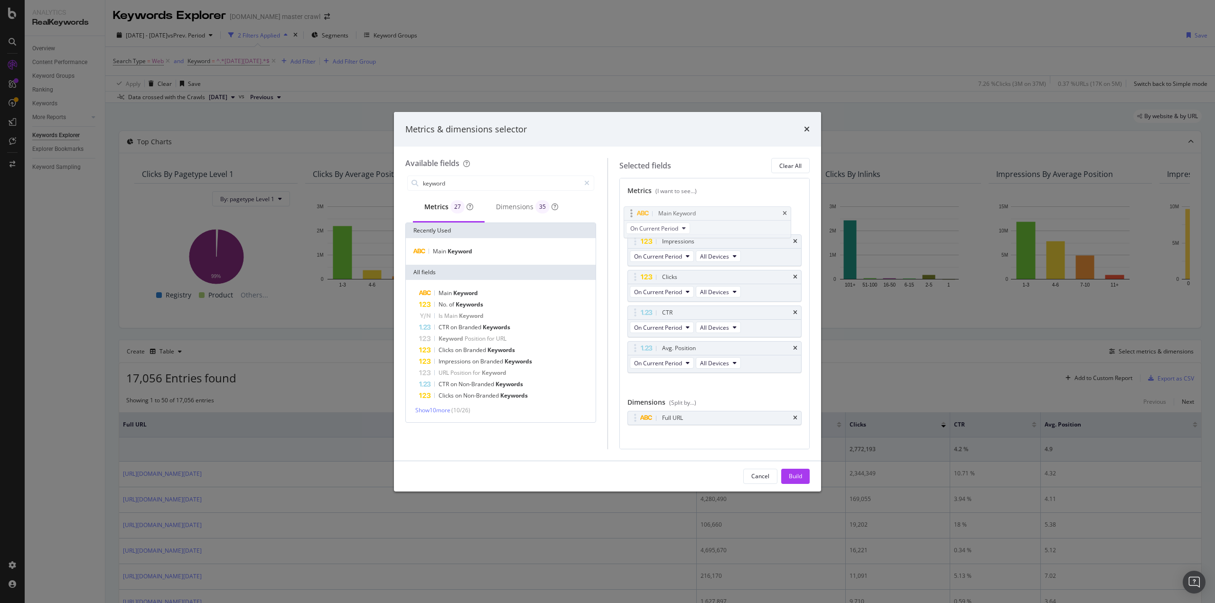
drag, startPoint x: 658, startPoint y: 347, endPoint x: 654, endPoint y: 211, distance: 135.8
click at [654, 211] on body "Analytics RealKeywords Overview Content Performance Keyword Groups Ranking Keyw…" at bounding box center [607, 301] width 1215 height 603
click at [801, 475] on div "Build" at bounding box center [795, 476] width 13 height 8
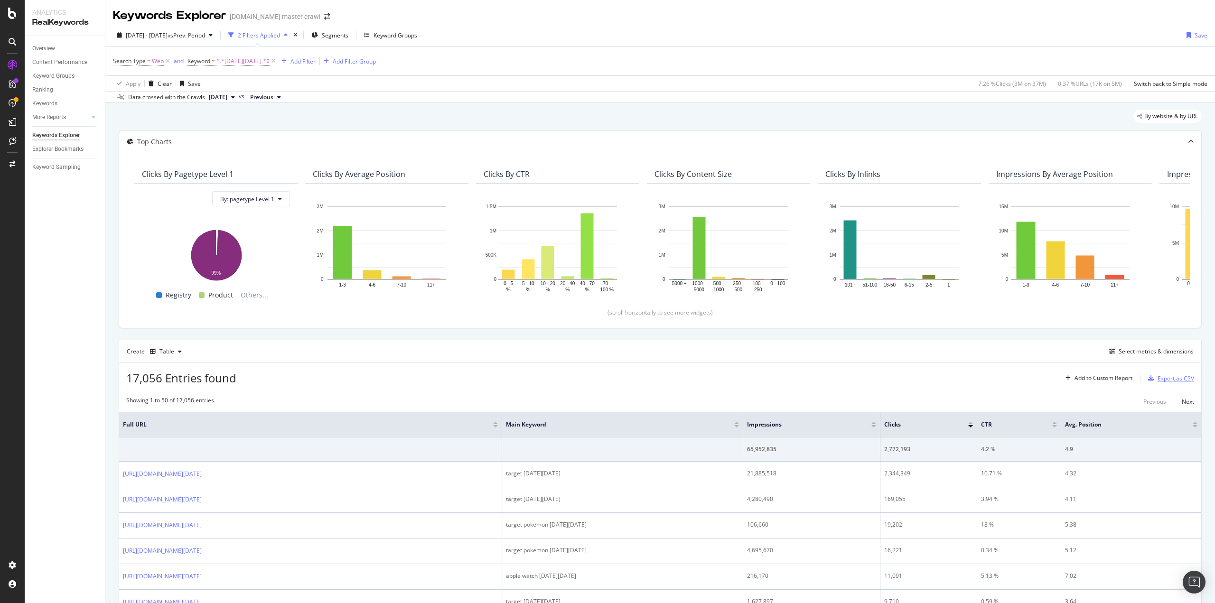
click at [1157, 380] on div "Export as CSV" at bounding box center [1175, 378] width 37 height 8
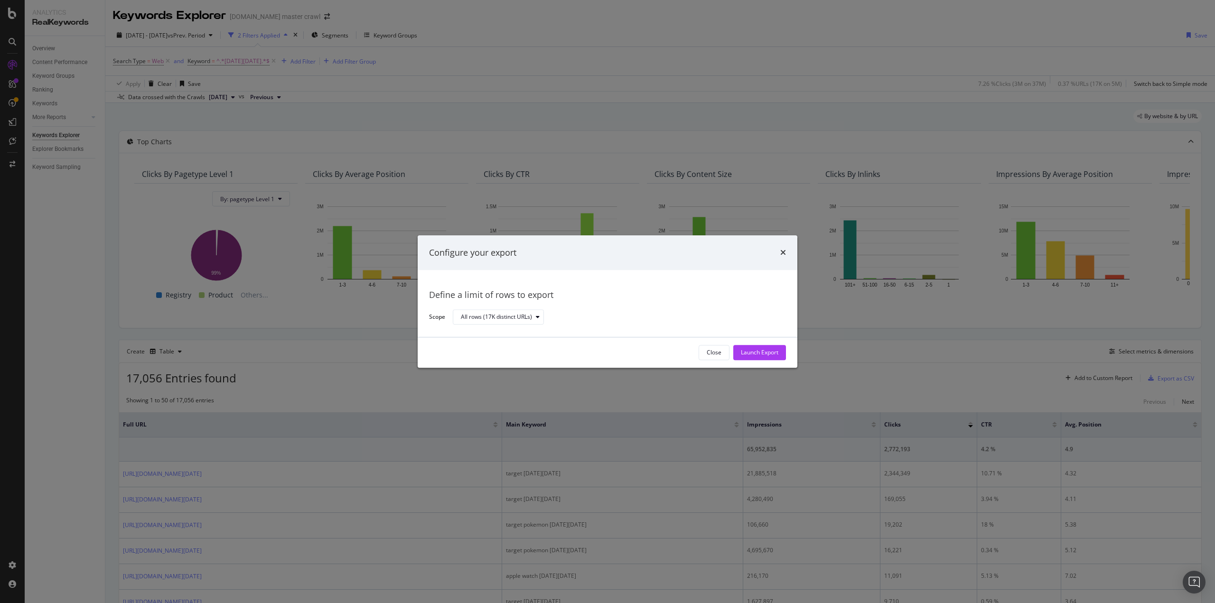
click at [707, 350] on div "Close" at bounding box center [714, 353] width 15 height 8
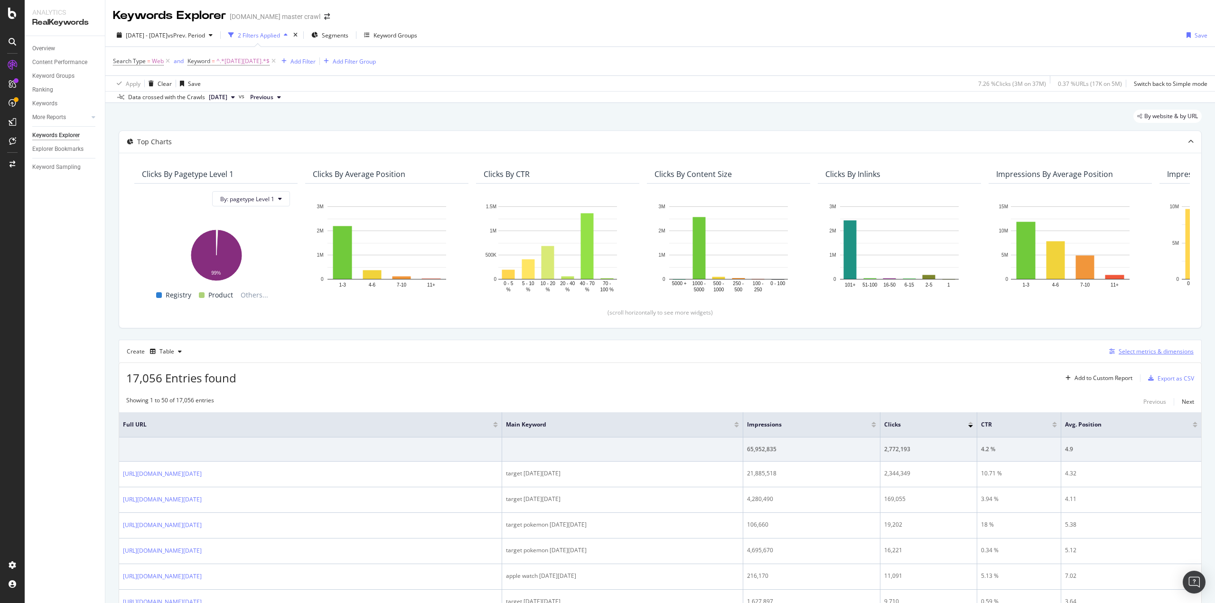
click at [1147, 348] on div "Select metrics & dimensions" at bounding box center [1155, 351] width 75 height 8
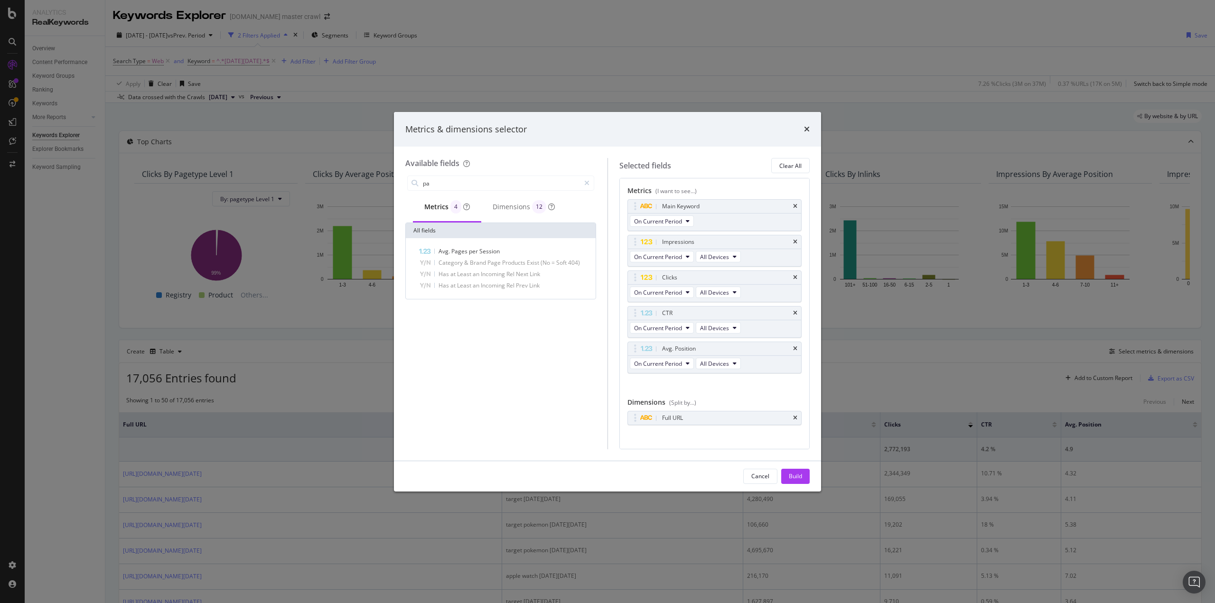
type input "p"
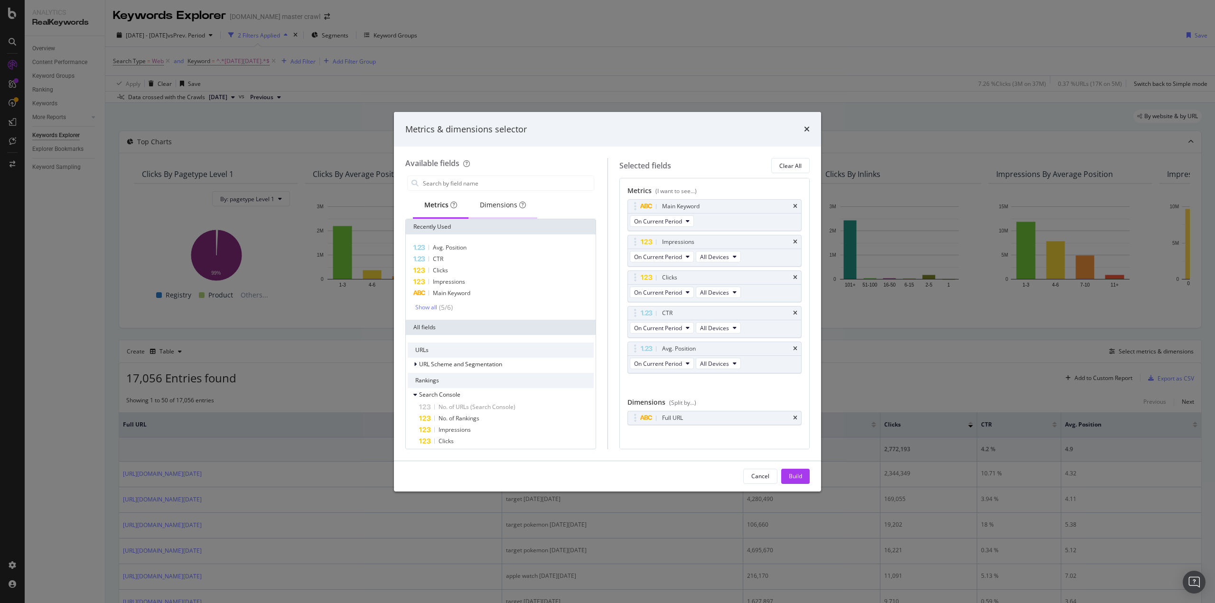
click at [491, 206] on div "Dimensions" at bounding box center [503, 204] width 46 height 9
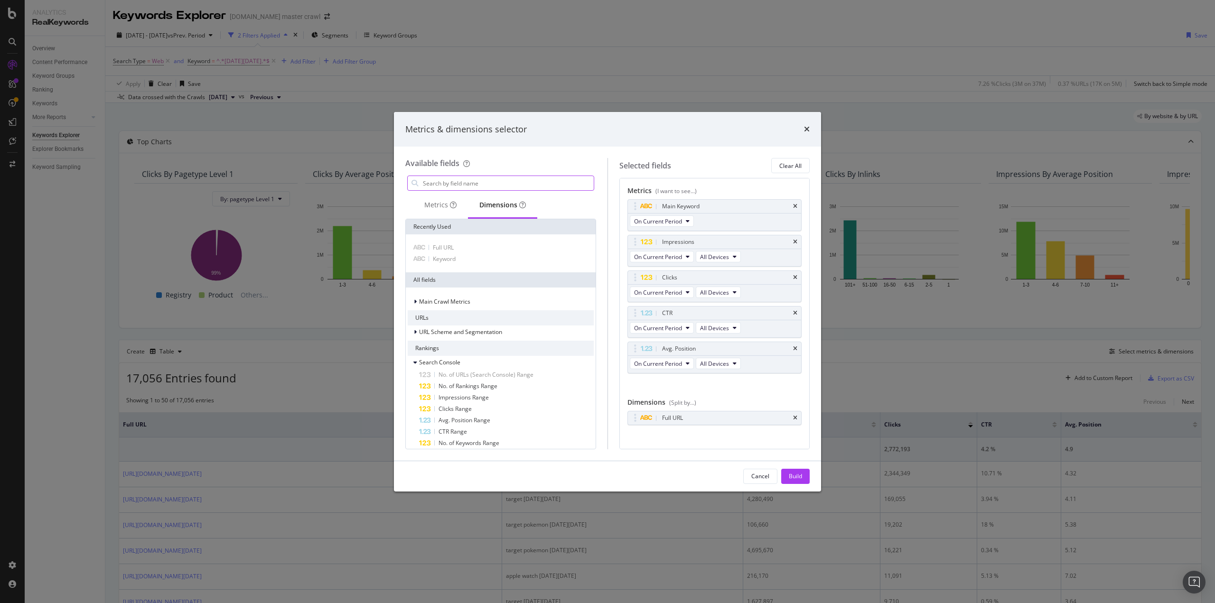
click at [483, 185] on input "modal" at bounding box center [508, 183] width 172 height 14
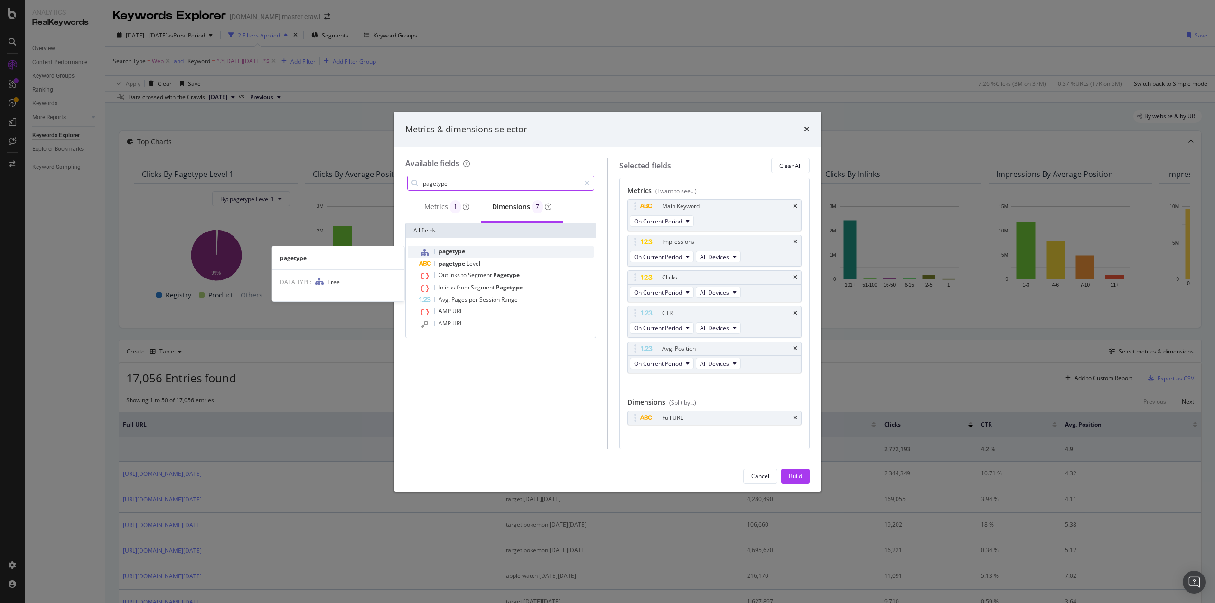
type input "pagetype"
click at [461, 251] on span "pagetype" at bounding box center [451, 251] width 27 height 8
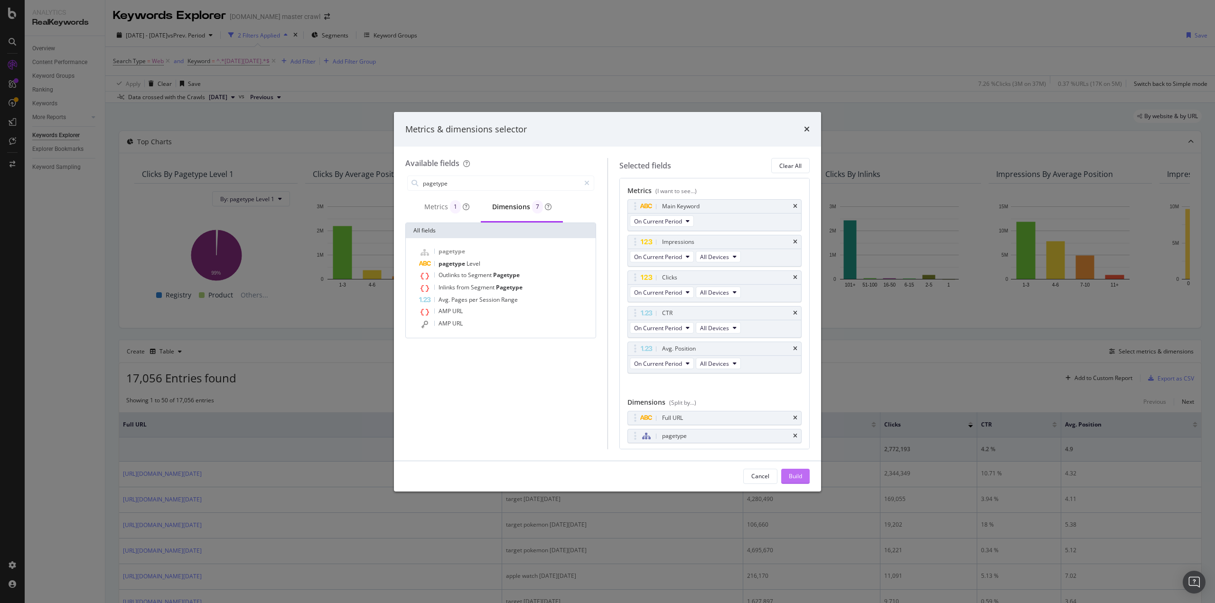
click at [801, 475] on div "Build" at bounding box center [795, 476] width 13 height 8
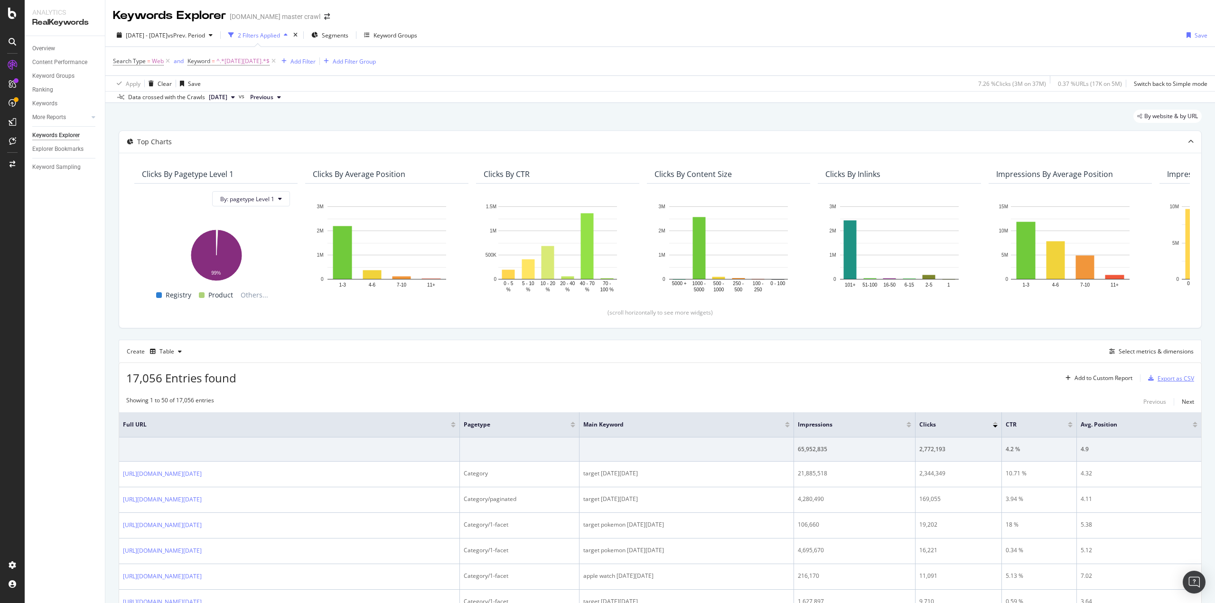
drag, startPoint x: 1167, startPoint y: 374, endPoint x: 1167, endPoint y: 379, distance: 4.8
click at [1167, 379] on div "Export as CSV" at bounding box center [1175, 378] width 37 height 8
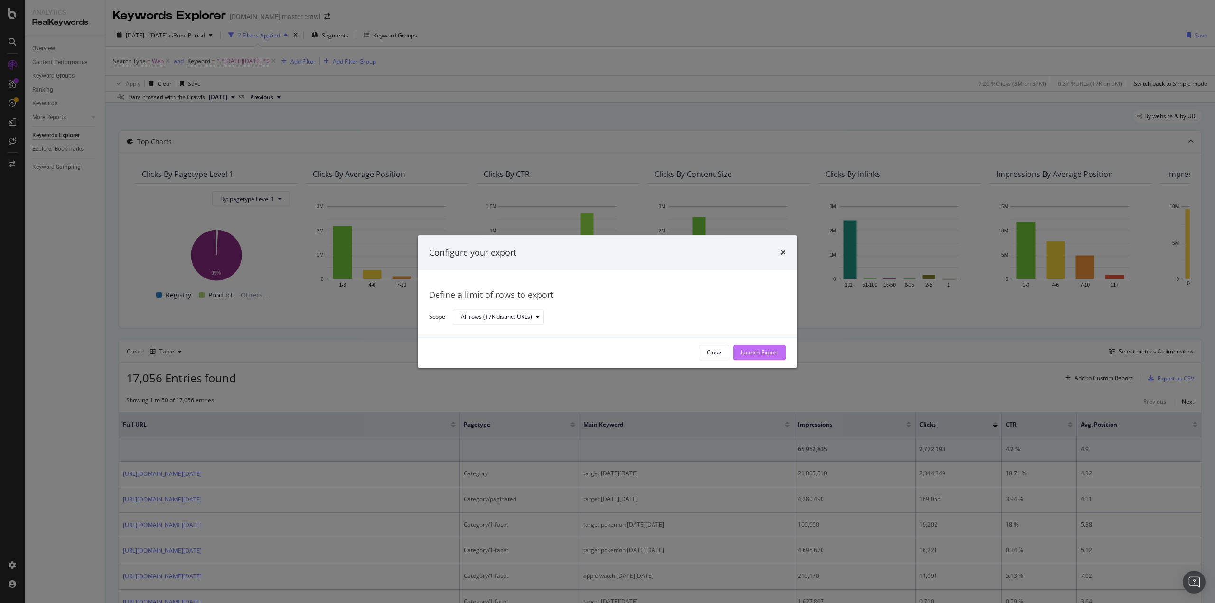
click at [763, 355] on div "Launch Export" at bounding box center [759, 353] width 37 height 8
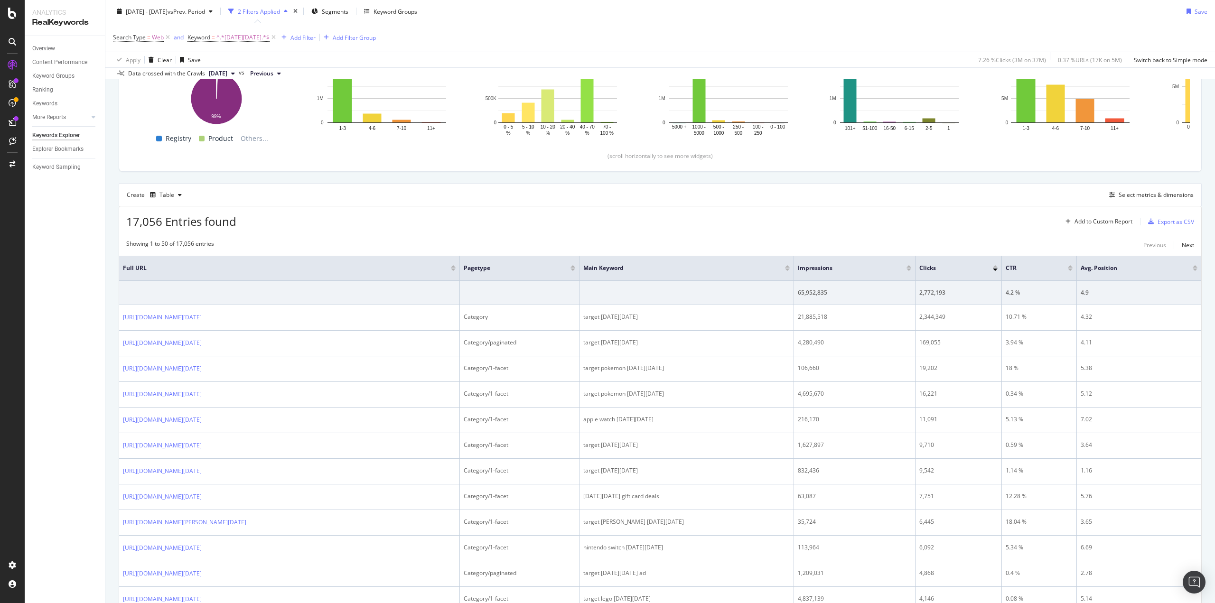
scroll to position [285, 0]
